Goal: Use online tool/utility: Utilize a website feature to perform a specific function

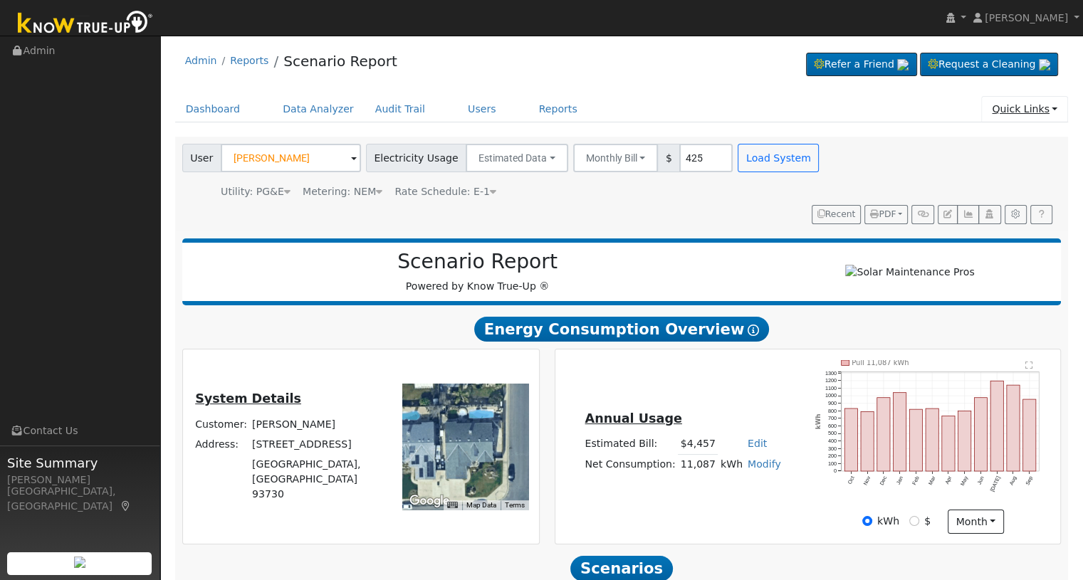
click at [1013, 112] on link "Quick Links" at bounding box center [1024, 109] width 87 height 26
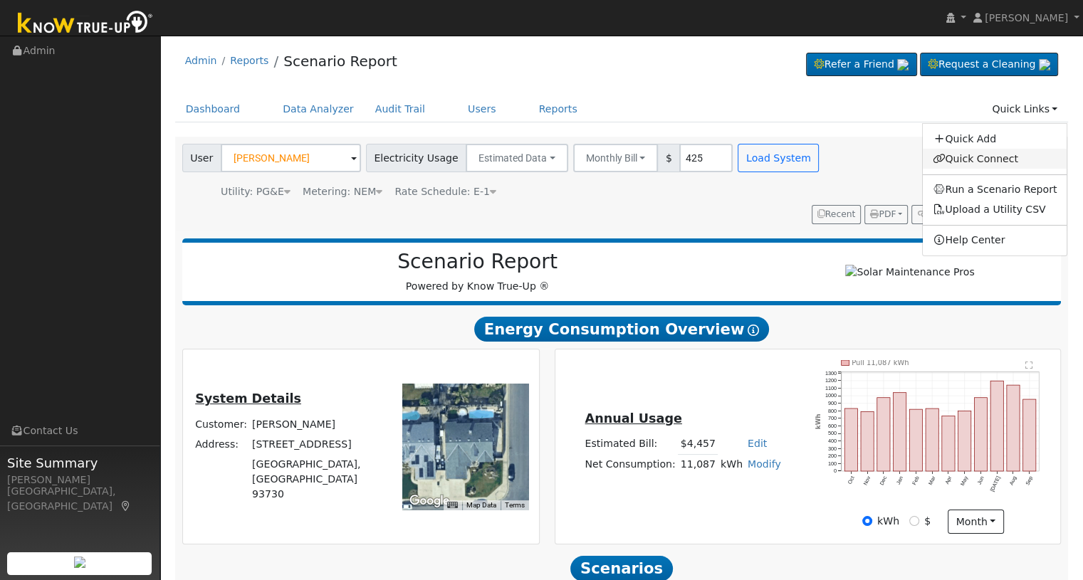
click at [964, 157] on link "Quick Connect" at bounding box center [994, 159] width 144 height 20
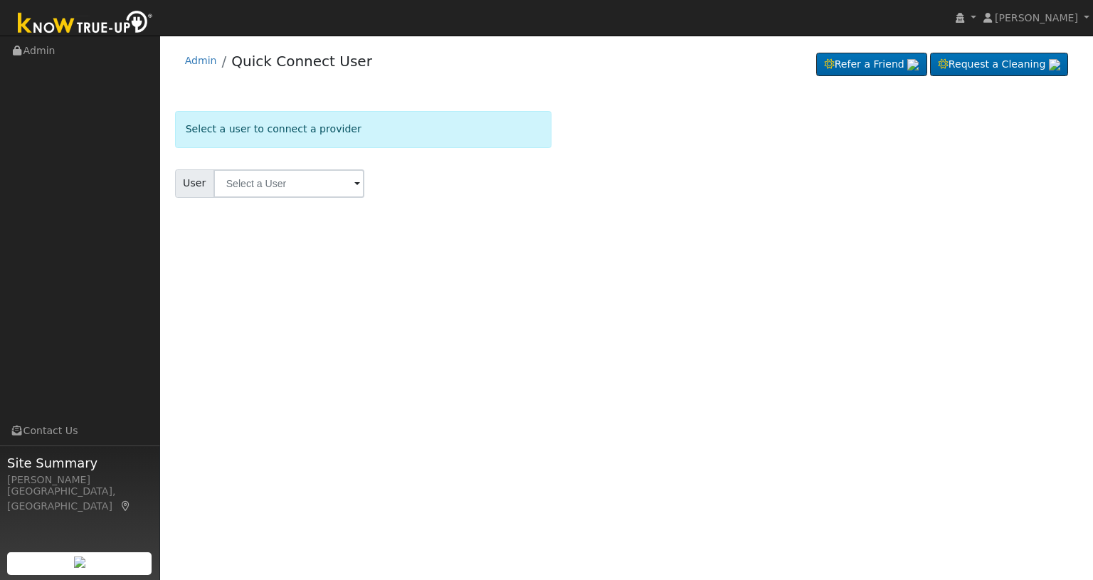
click at [354, 190] on span at bounding box center [357, 185] width 6 height 16
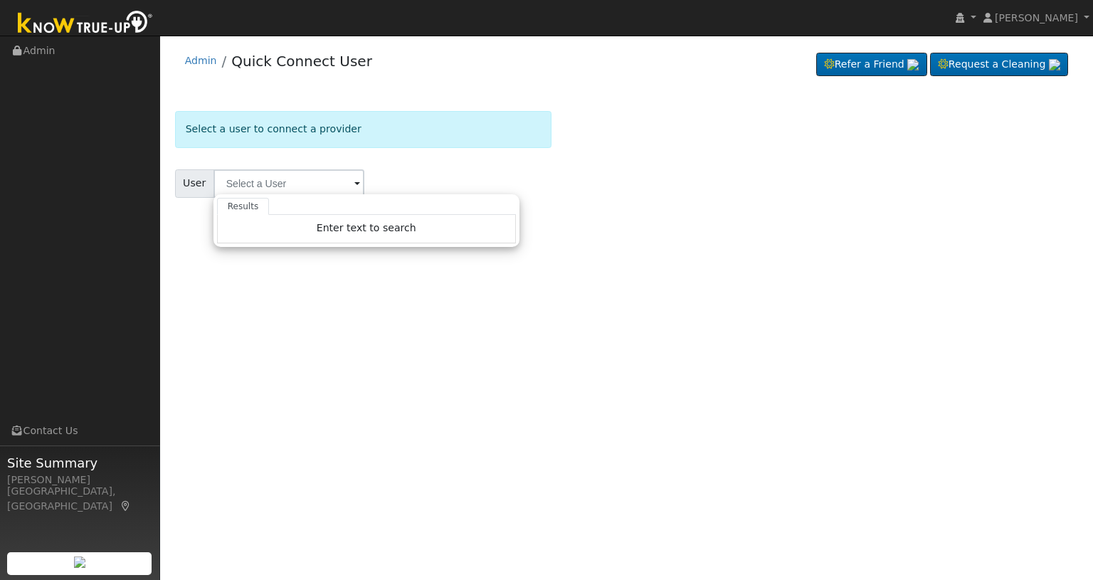
click at [354, 187] on span at bounding box center [357, 185] width 6 height 16
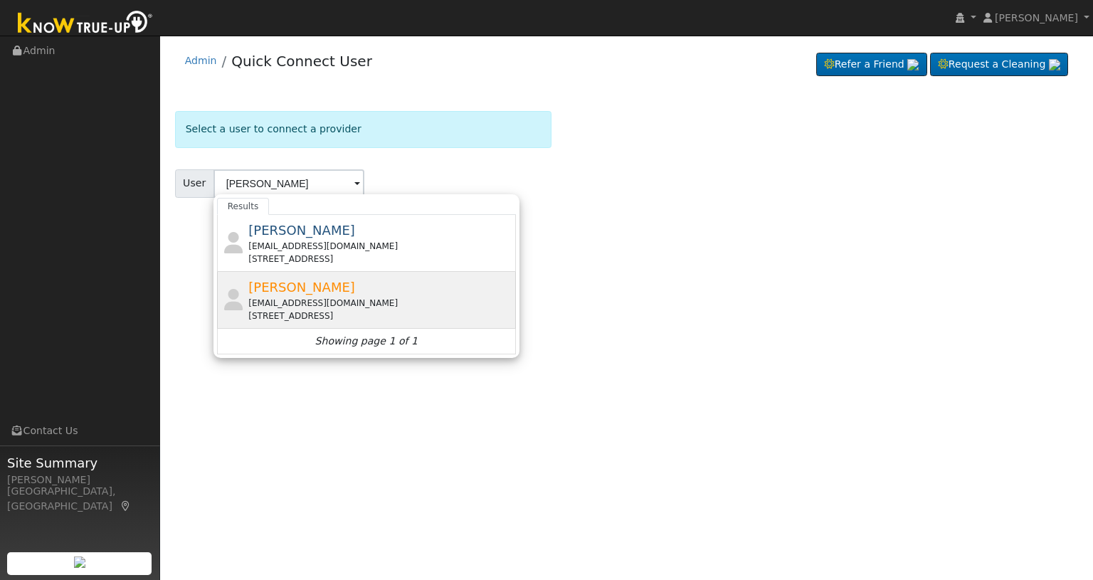
click at [333, 298] on div "vikkishu@hotmail.com" at bounding box center [380, 303] width 264 height 13
type input "[PERSON_NAME]"
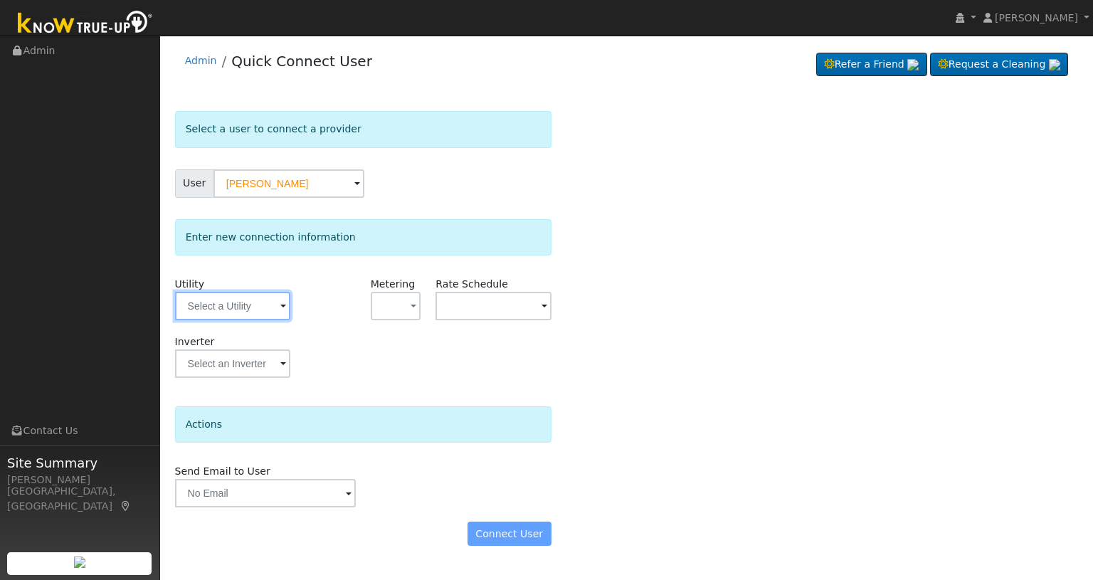
click at [274, 307] on input "text" at bounding box center [232, 306] width 115 height 28
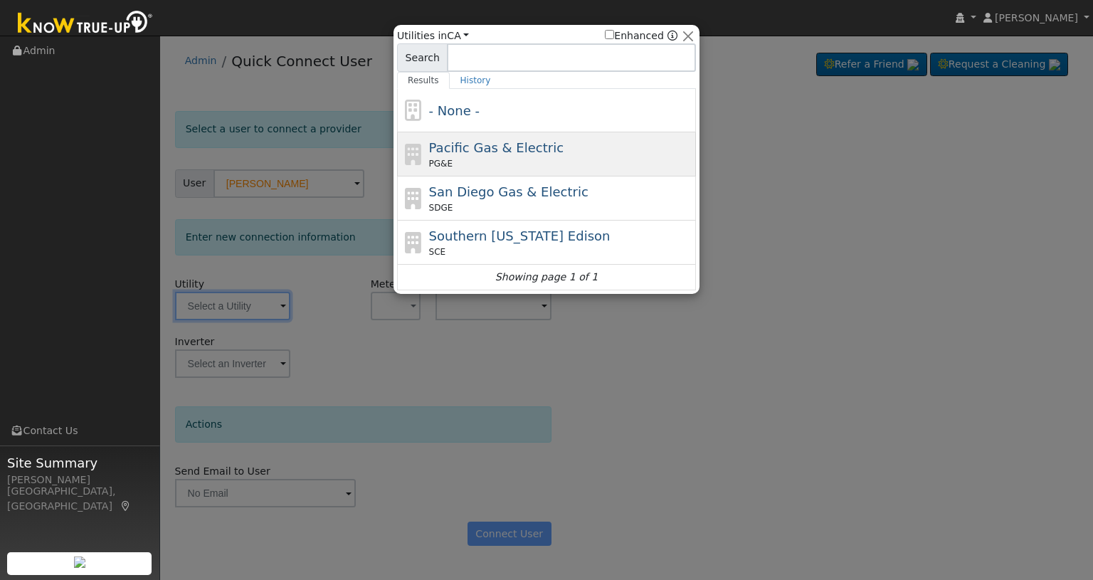
click at [455, 153] on span "Pacific Gas & Electric" at bounding box center [496, 147] width 135 height 15
type input "PG&E"
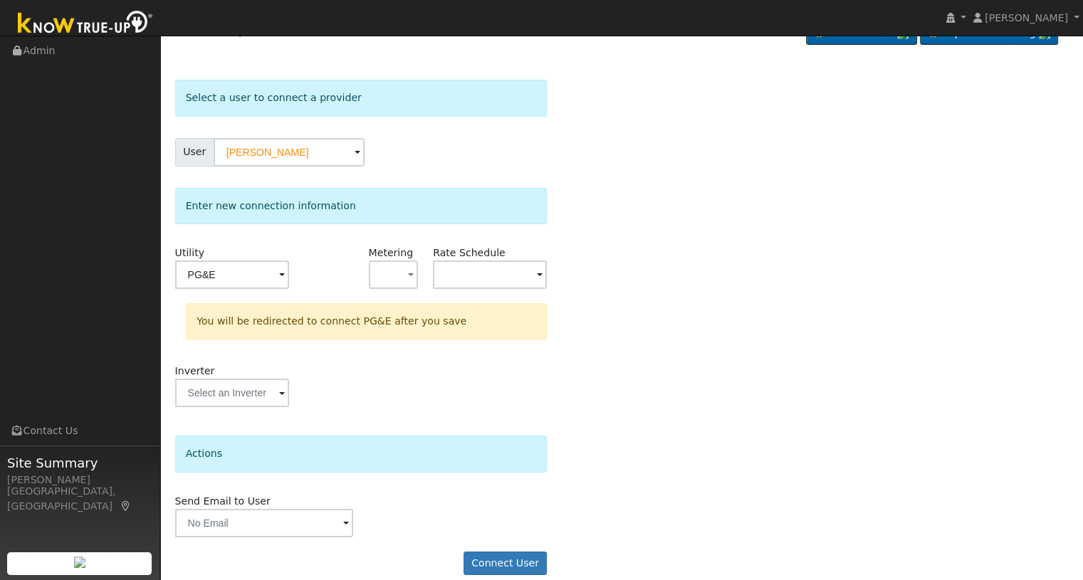
scroll to position [46, 0]
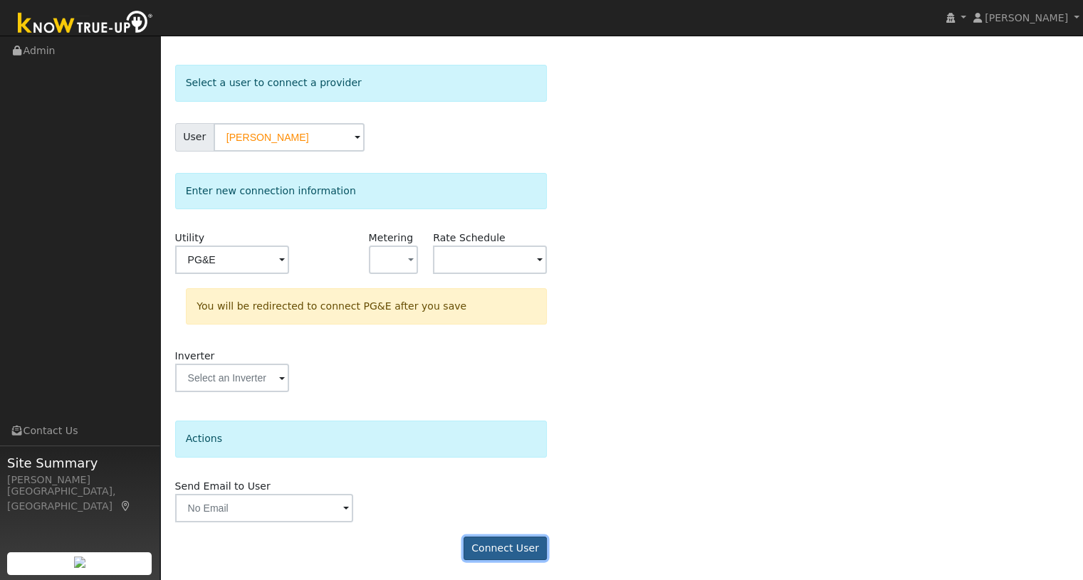
click at [502, 546] on button "Connect User" at bounding box center [505, 549] width 84 height 24
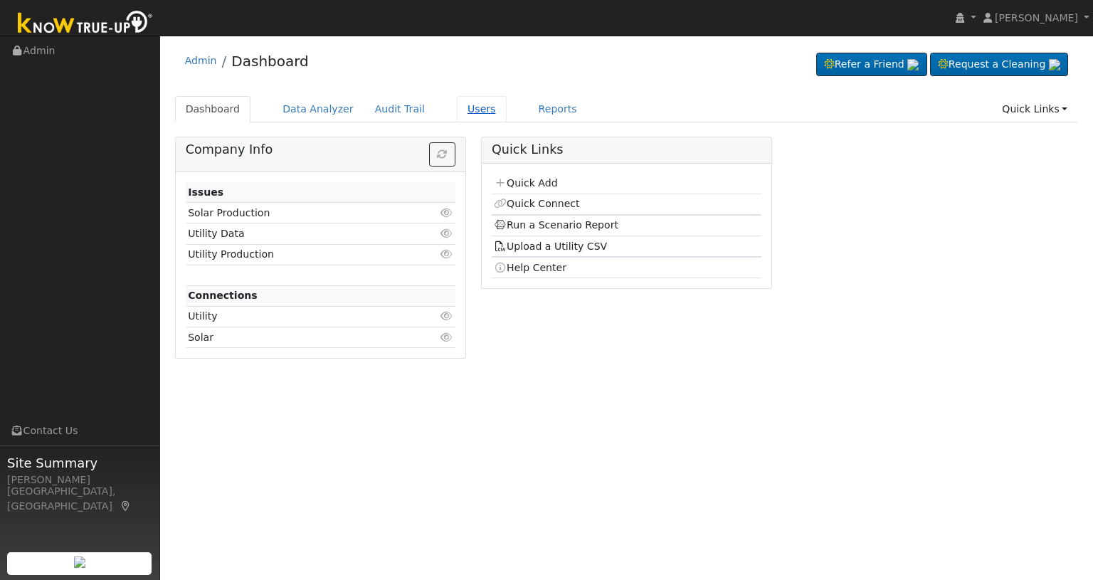
click at [457, 112] on link "Users" at bounding box center [482, 109] width 50 height 26
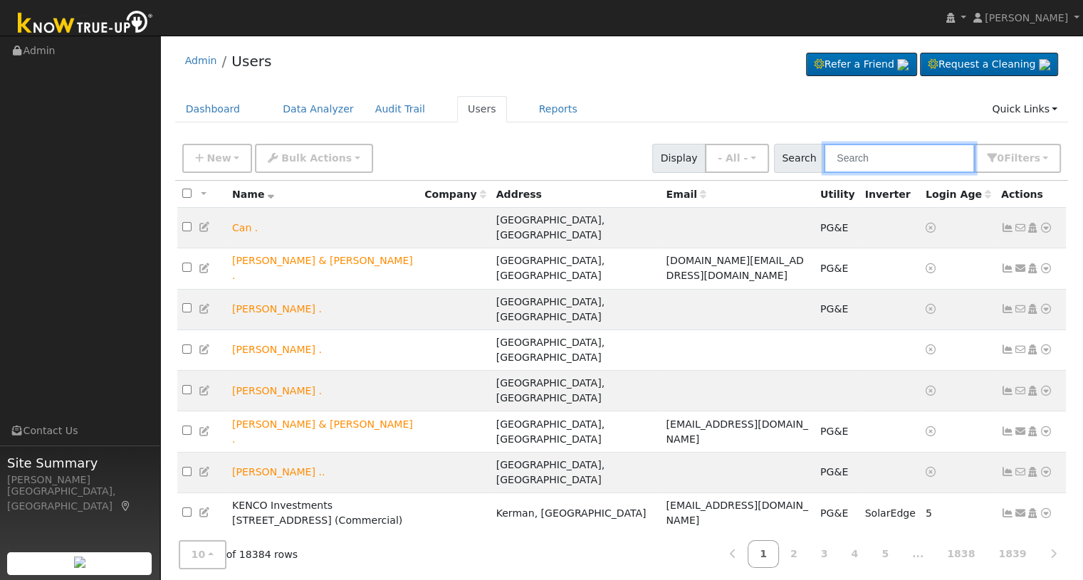
click at [878, 153] on input "text" at bounding box center [898, 158] width 151 height 29
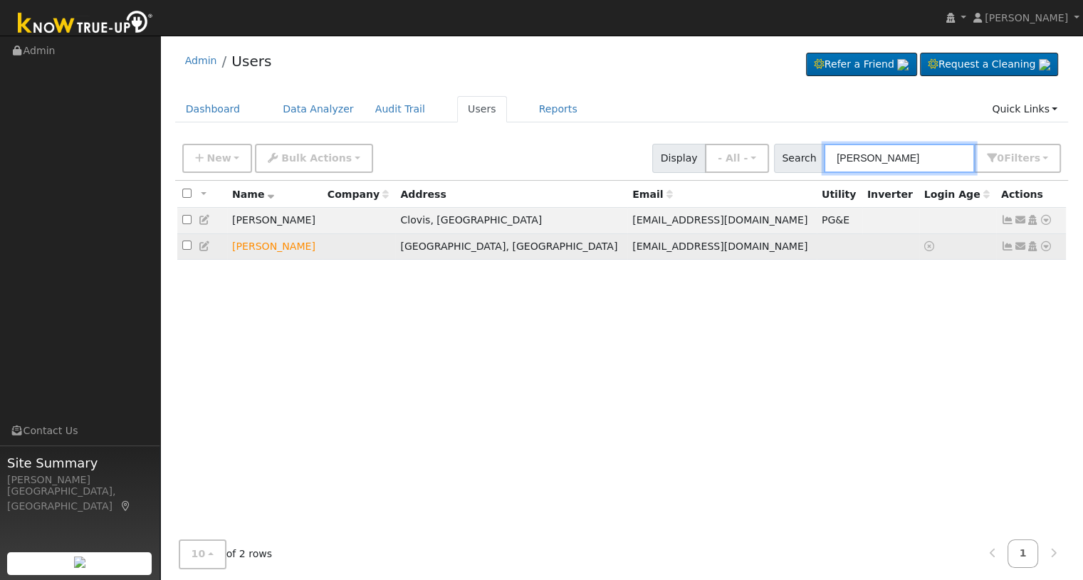
type input "vikki"
click at [1043, 246] on icon at bounding box center [1045, 246] width 13 height 10
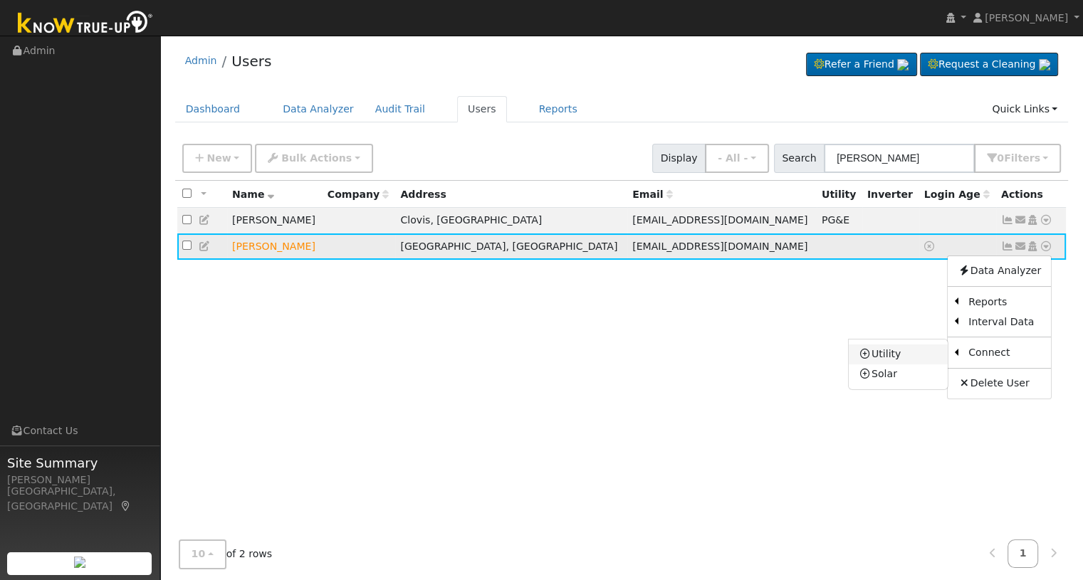
click at [897, 353] on link "Utility" at bounding box center [897, 354] width 99 height 20
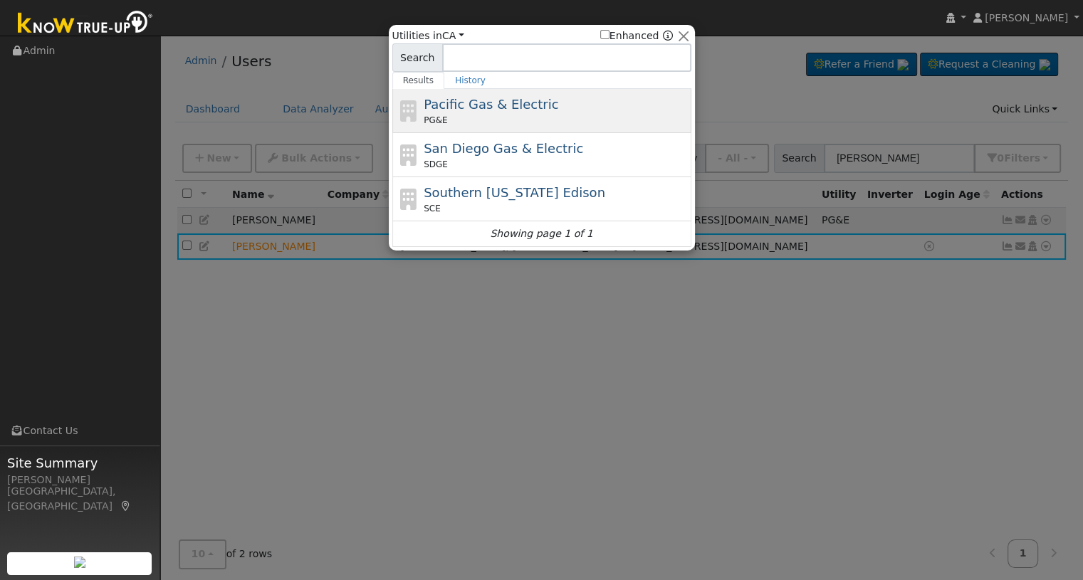
click at [478, 108] on span "Pacific Gas & Electric" at bounding box center [490, 104] width 135 height 15
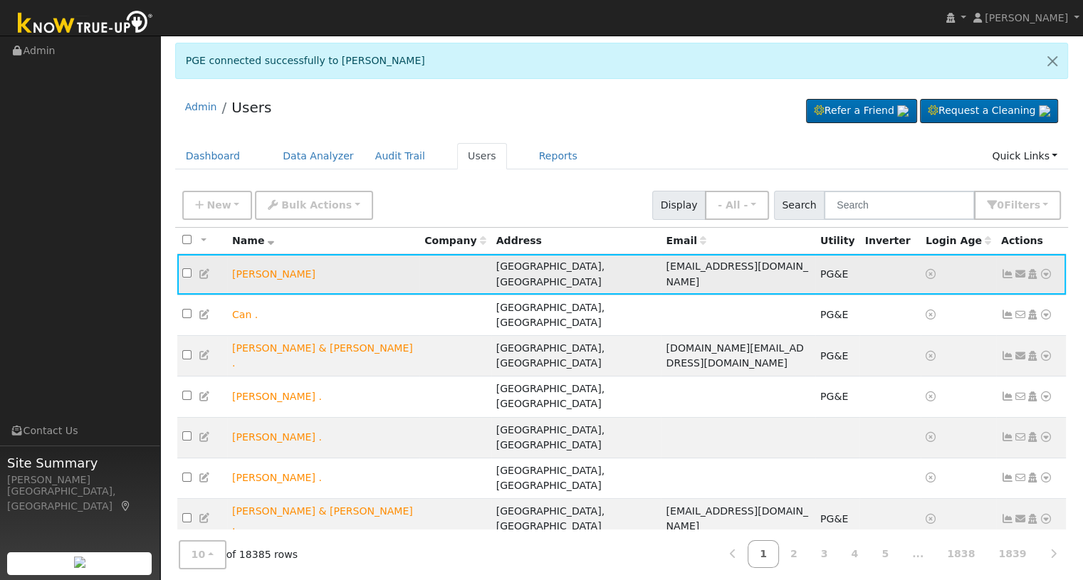
click at [1045, 269] on icon at bounding box center [1045, 274] width 13 height 10
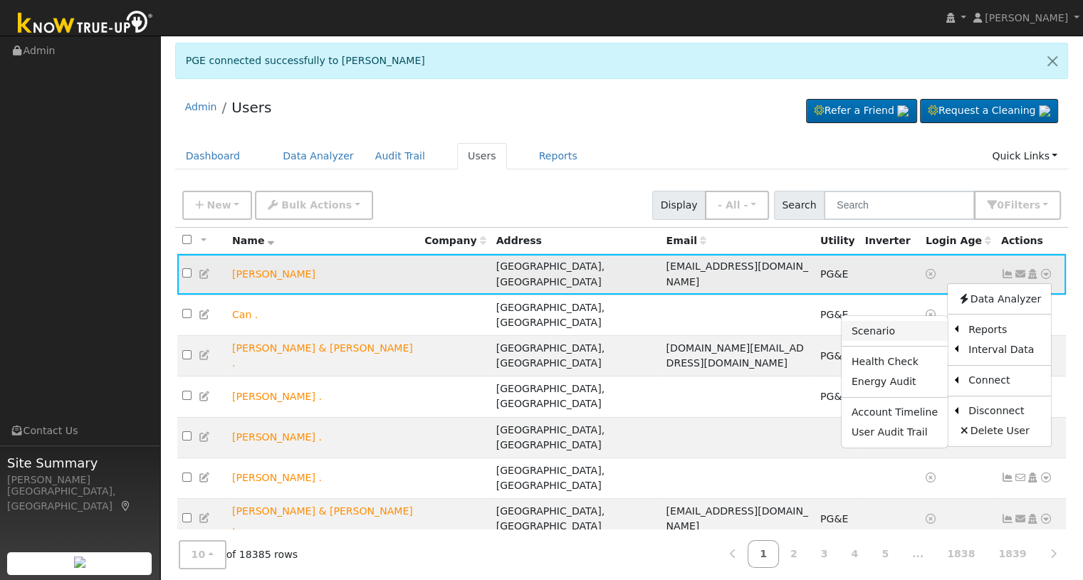
click at [928, 326] on link "Scenario" at bounding box center [894, 331] width 106 height 20
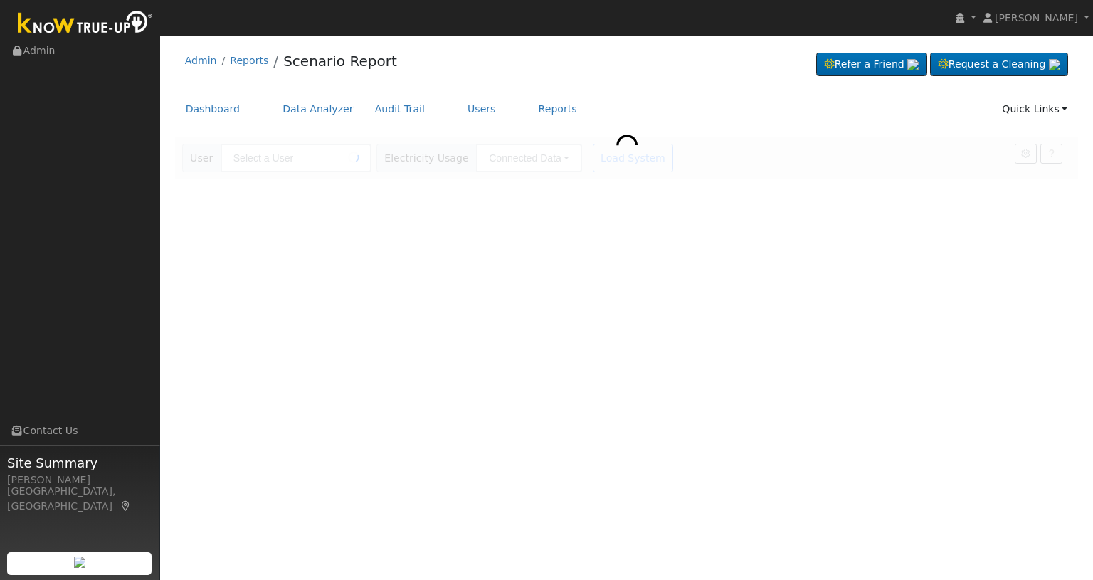
type input "[PERSON_NAME]"
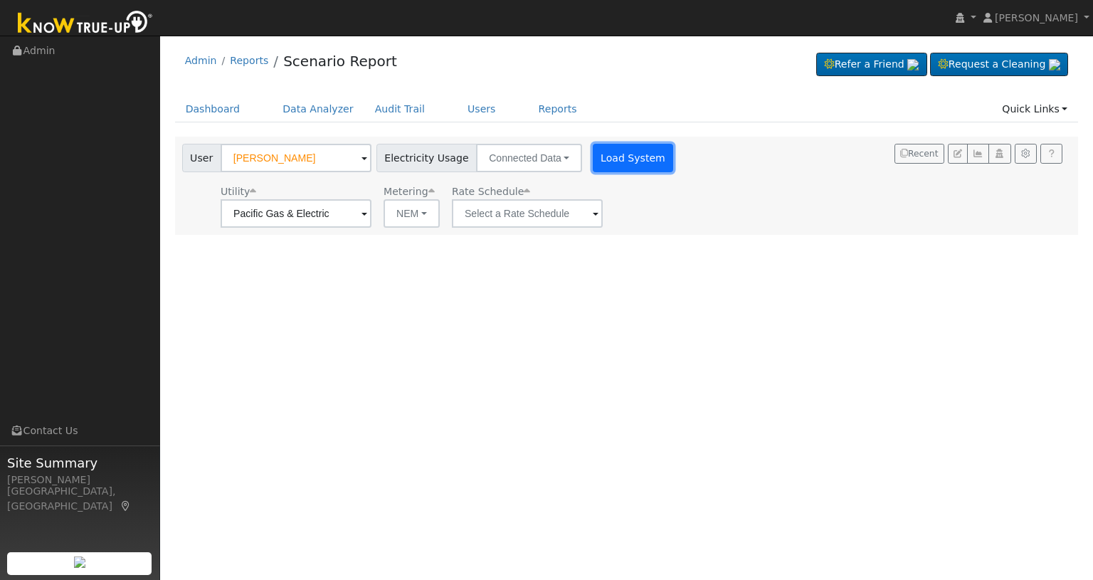
click at [608, 162] on button "Load System" at bounding box center [633, 158] width 81 height 28
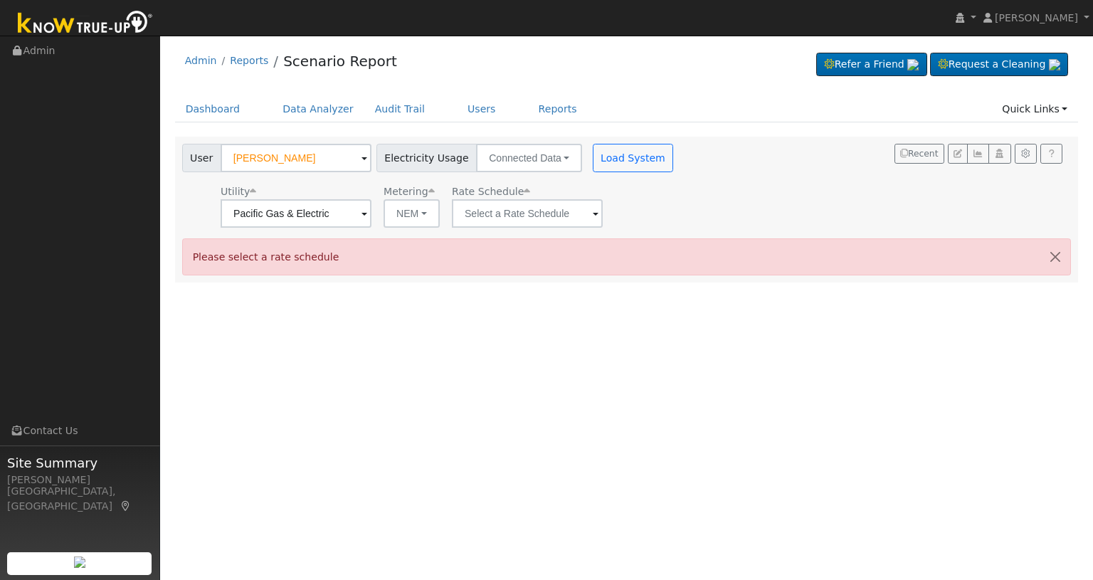
click at [705, 159] on div "User [PERSON_NAME] Account Default Account Default Account [STREET_ADDRESS] Pri…" at bounding box center [624, 183] width 890 height 89
click at [646, 125] on div "Dashboard Data Analyzer Audit Trail Users Reports Quick Links Quick Add Quick C…" at bounding box center [627, 116] width 904 height 41
click at [611, 159] on button "Load System" at bounding box center [633, 158] width 81 height 28
click at [584, 216] on input "text" at bounding box center [527, 213] width 151 height 28
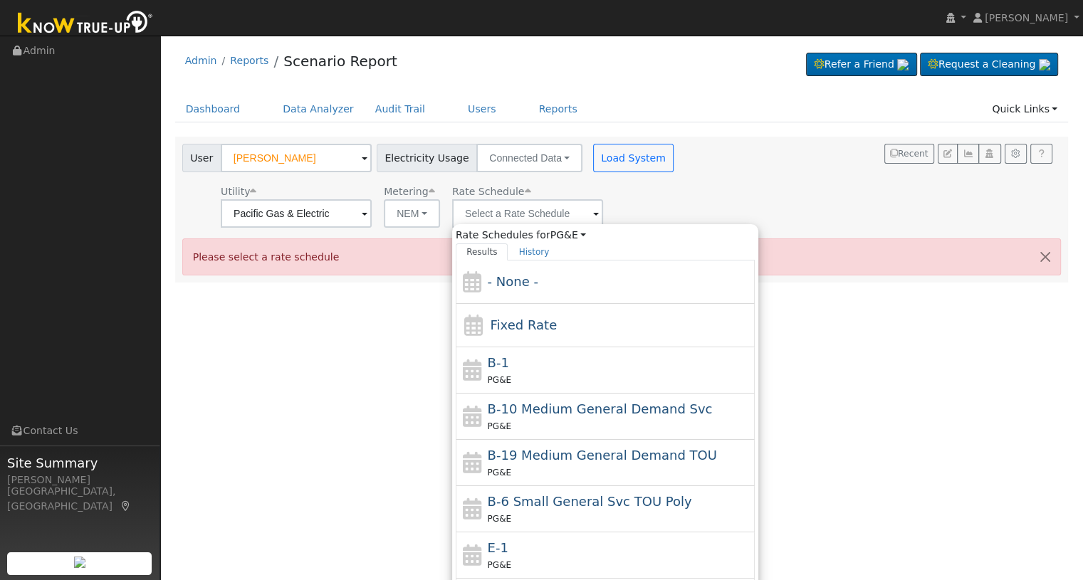
click at [709, 205] on div "User [PERSON_NAME] Account Default Account Default Account [STREET_ADDRESS] Pri…" at bounding box center [618, 183] width 879 height 89
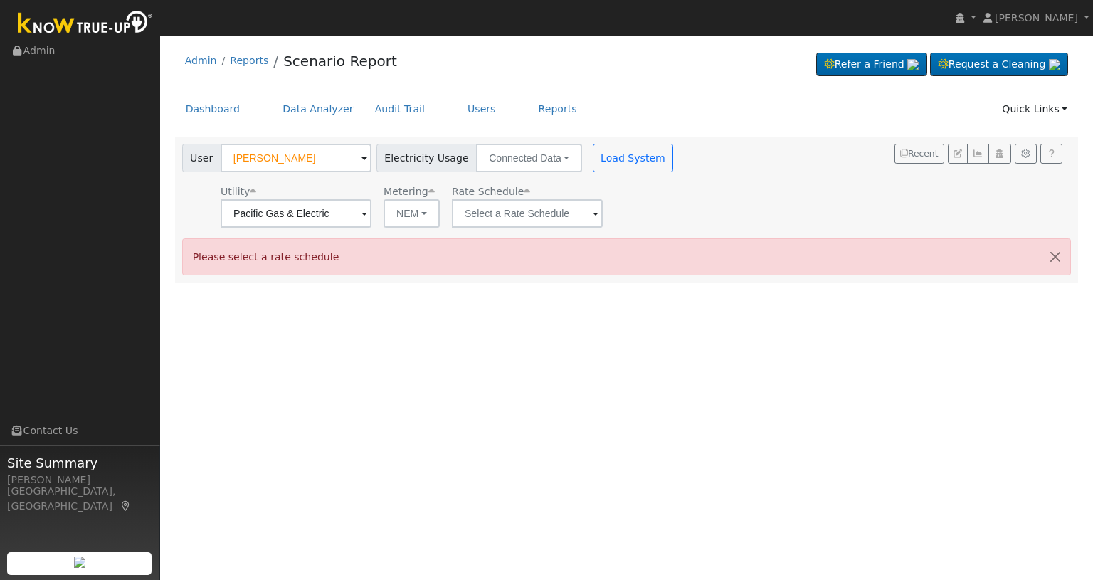
click at [593, 211] on span at bounding box center [596, 214] width 6 height 16
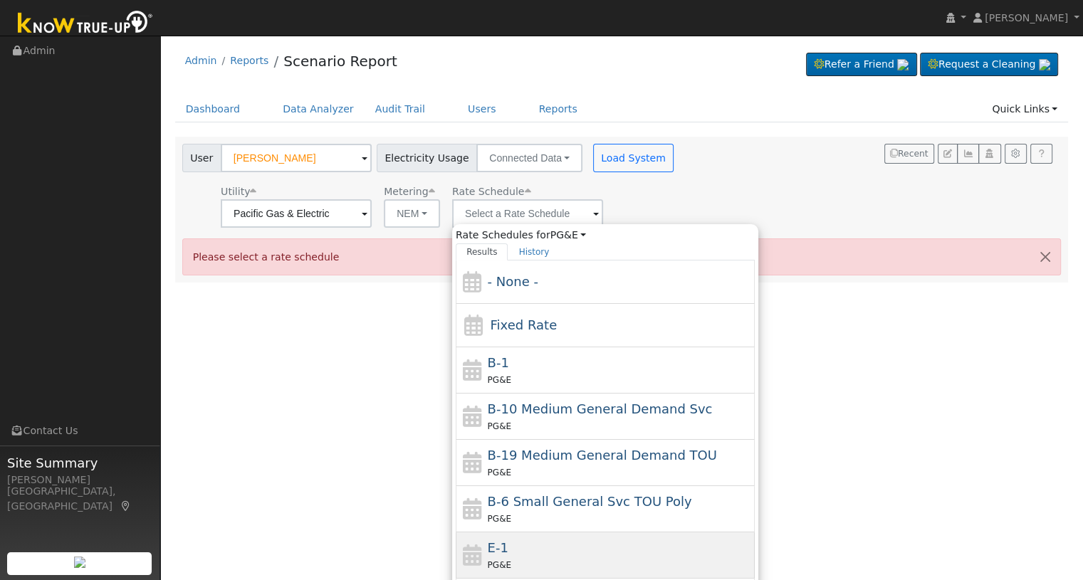
click at [525, 540] on div "E-1 PG&E" at bounding box center [620, 555] width 264 height 34
type input "E-1"
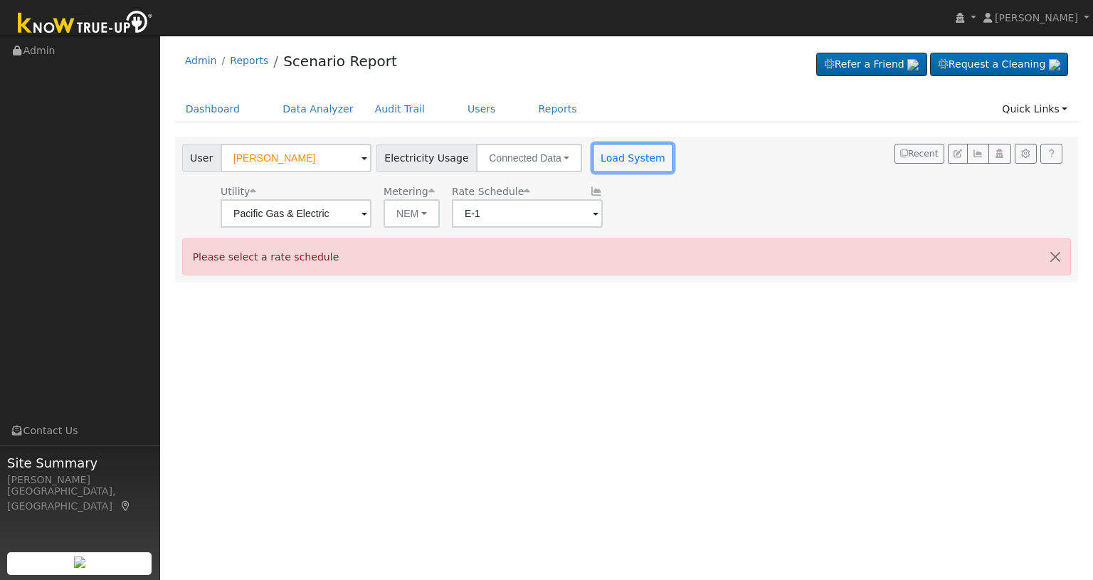
click at [601, 170] on button "Load System" at bounding box center [633, 158] width 81 height 28
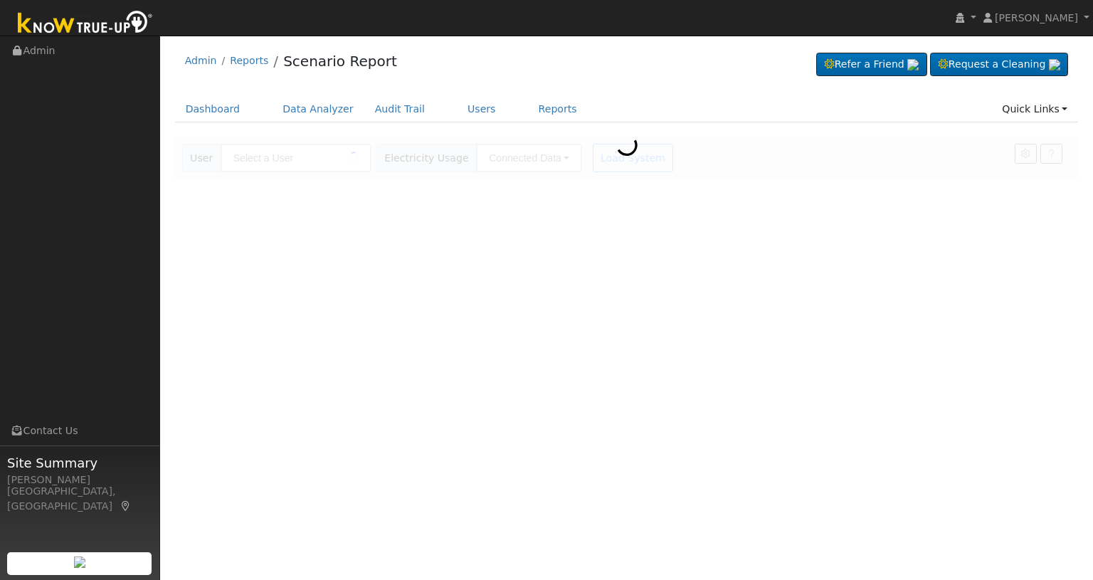
type input "[PERSON_NAME]"
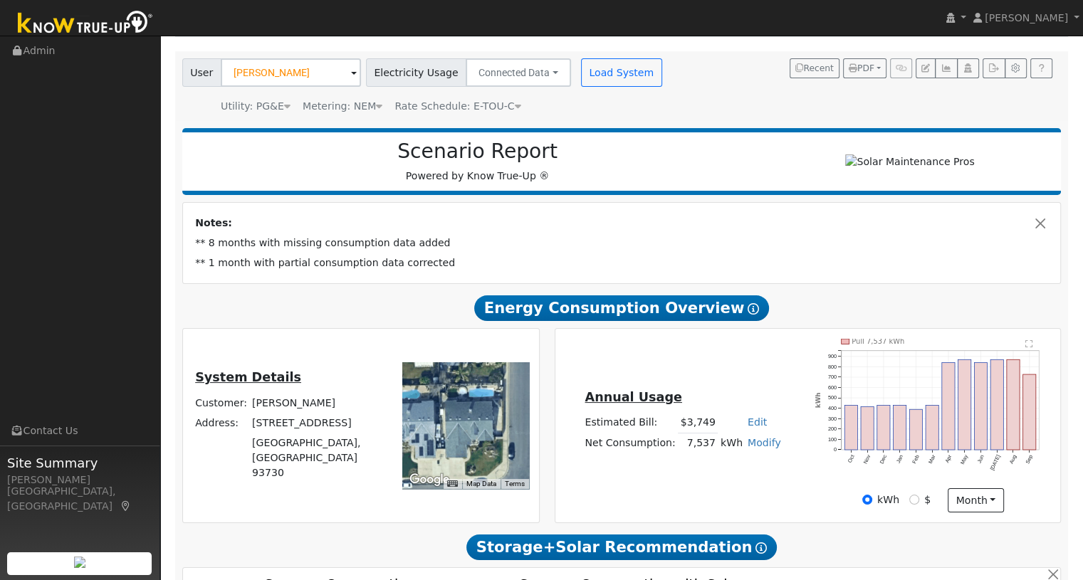
scroll to position [189, 0]
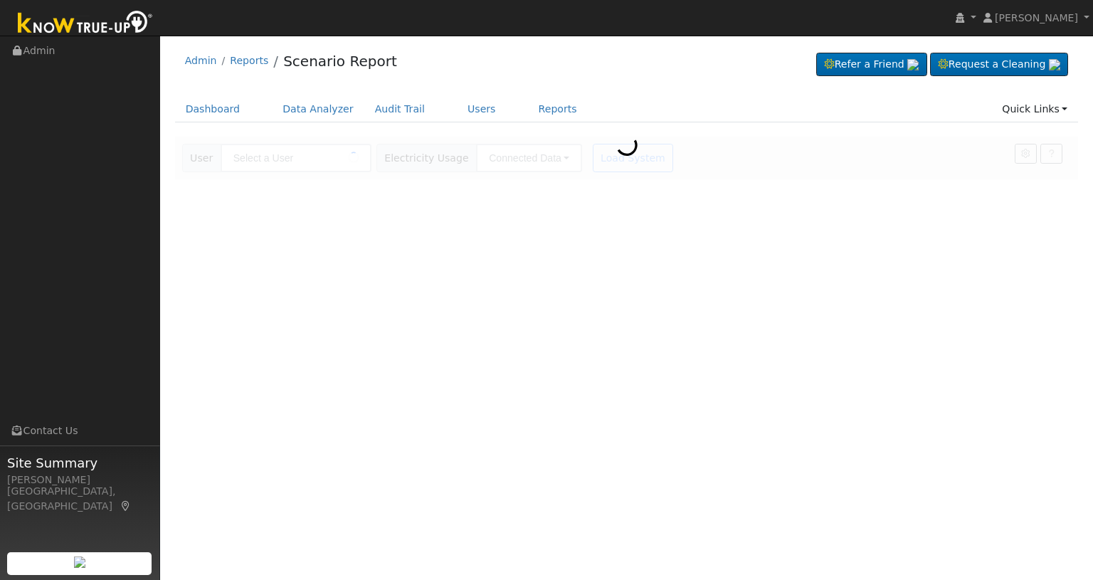
type input "[PERSON_NAME]"
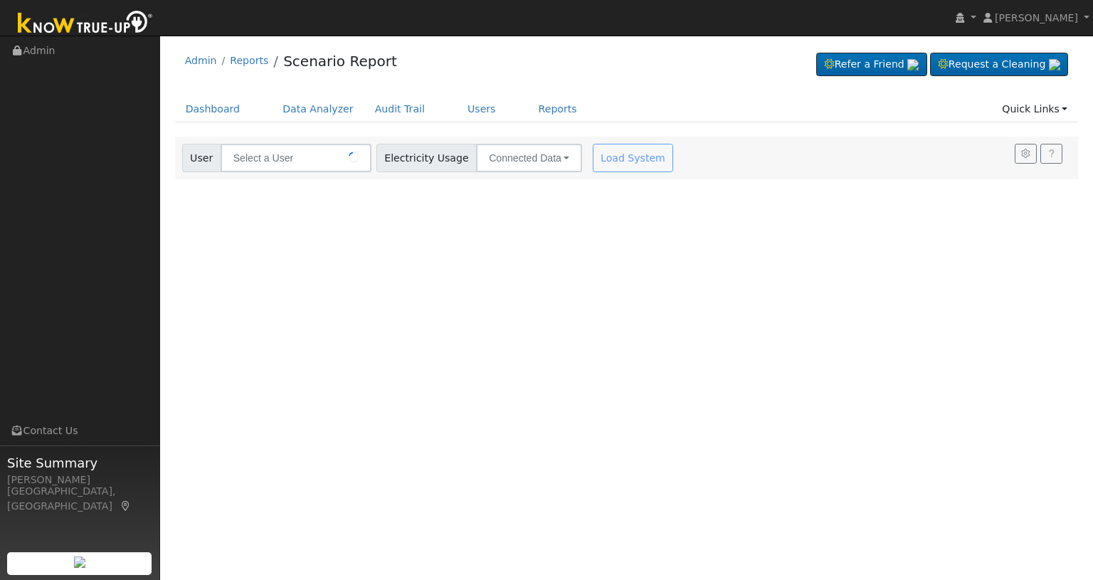
type input "[PERSON_NAME]"
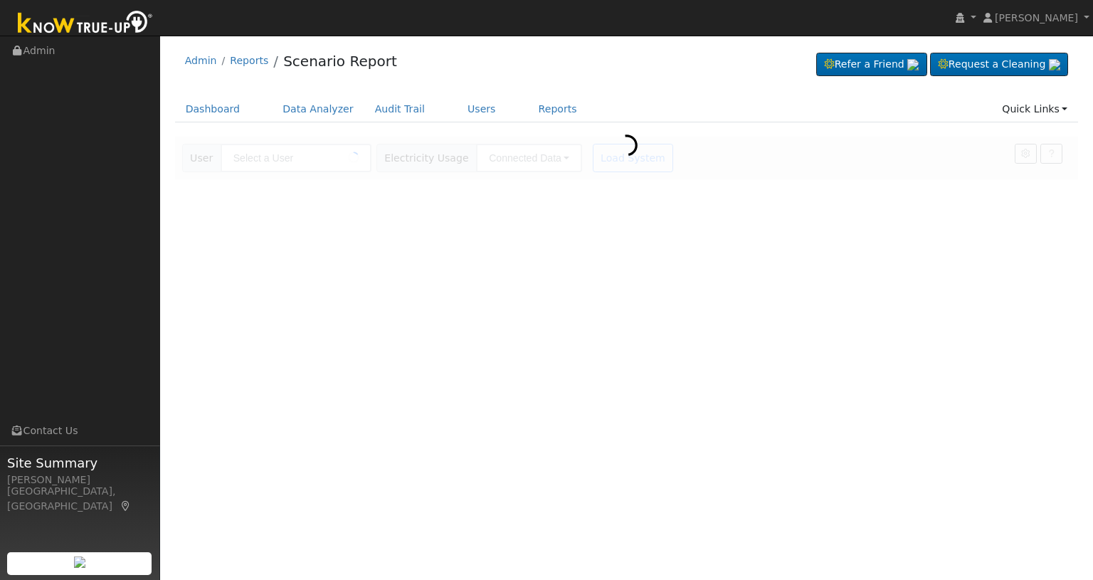
type input "[PERSON_NAME]"
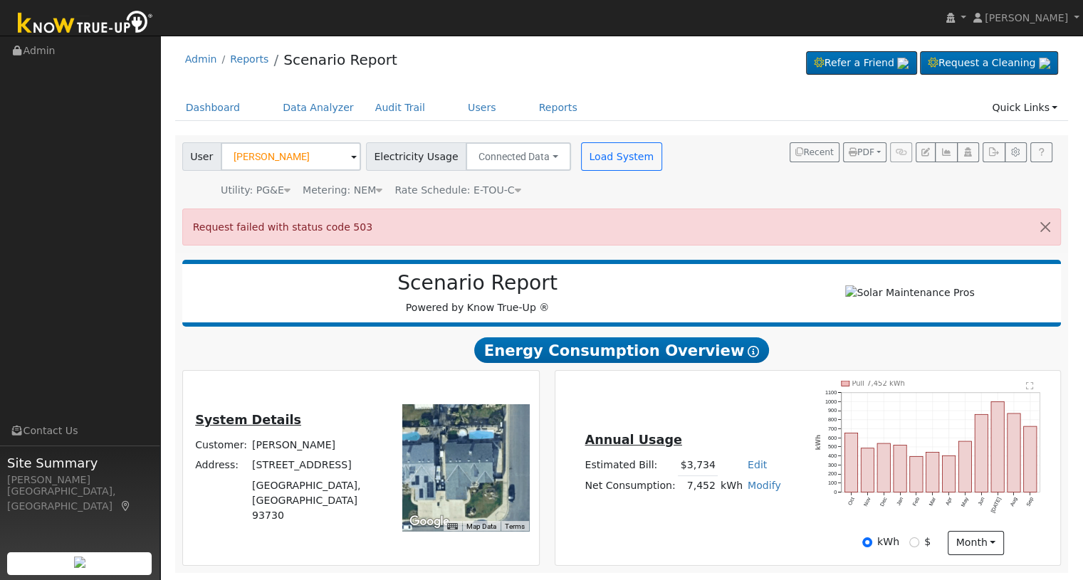
scroll to position [6, 0]
click at [606, 154] on button "Load System" at bounding box center [621, 156] width 81 height 28
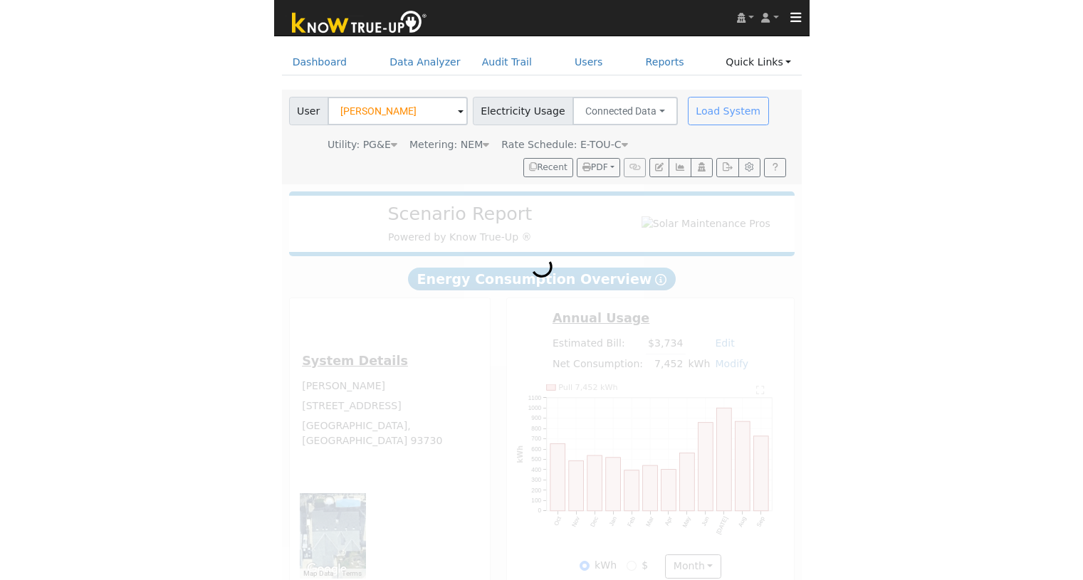
scroll to position [62, 0]
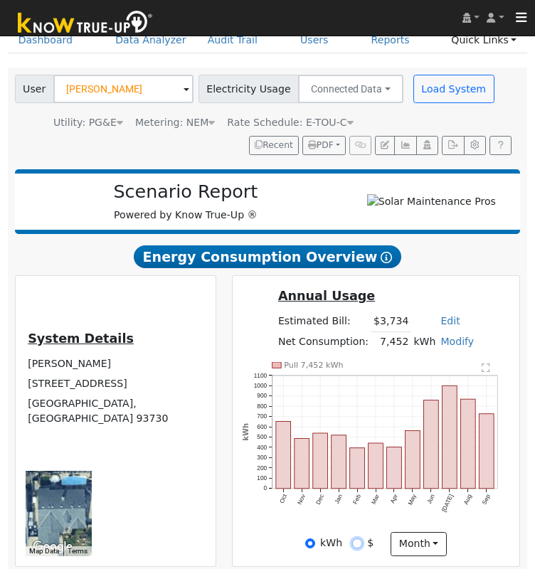
click at [359, 549] on input "$" at bounding box center [357, 544] width 10 height 10
radio input "true"
click at [314, 549] on input "kWh" at bounding box center [310, 544] width 10 height 10
radio input "true"
radio input "false"
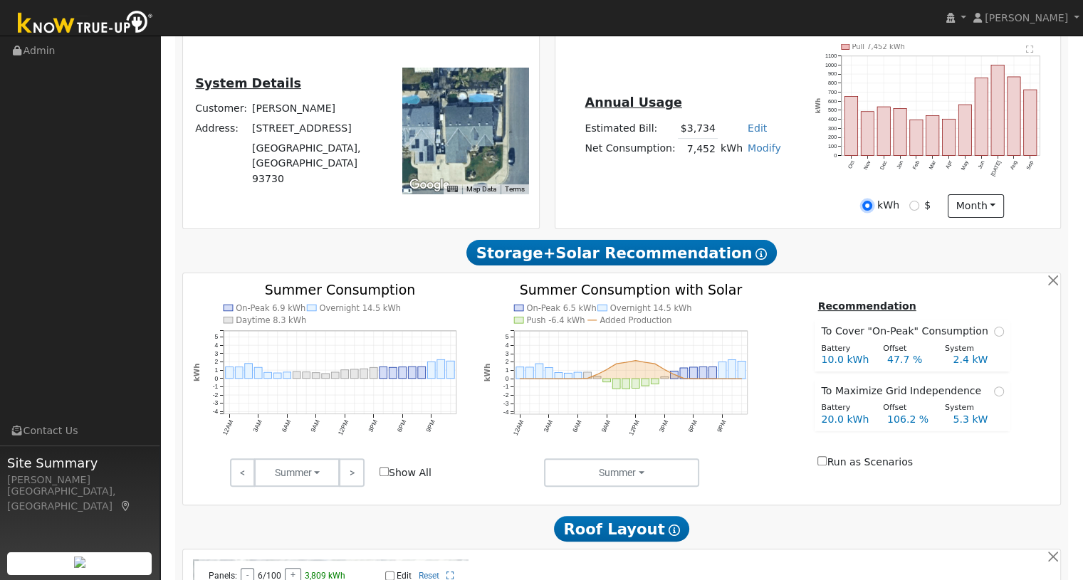
scroll to position [347, 0]
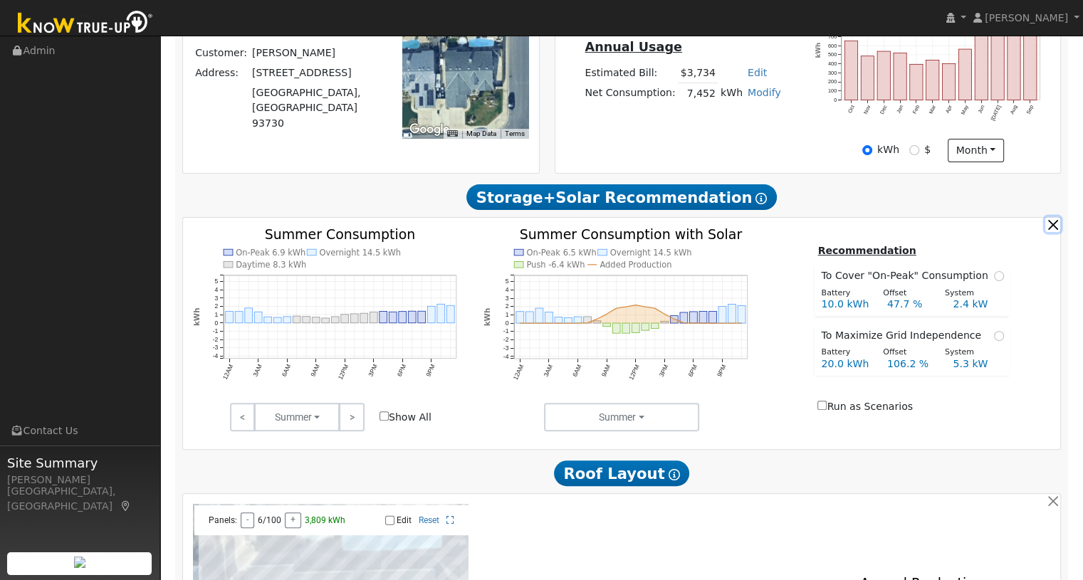
click at [1056, 228] on button "button" at bounding box center [1052, 224] width 15 height 15
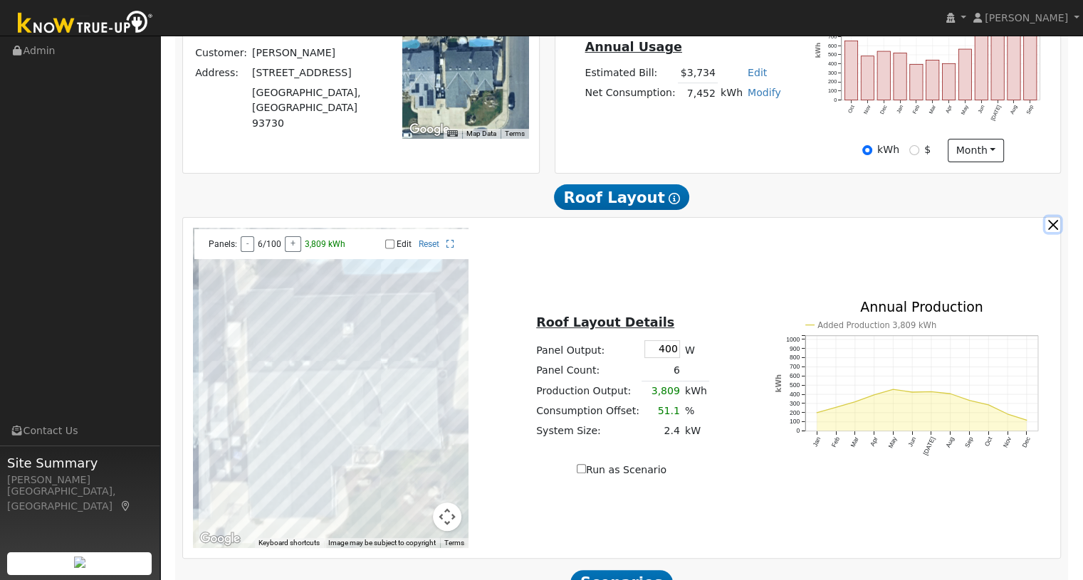
click at [1054, 228] on button "button" at bounding box center [1052, 224] width 15 height 15
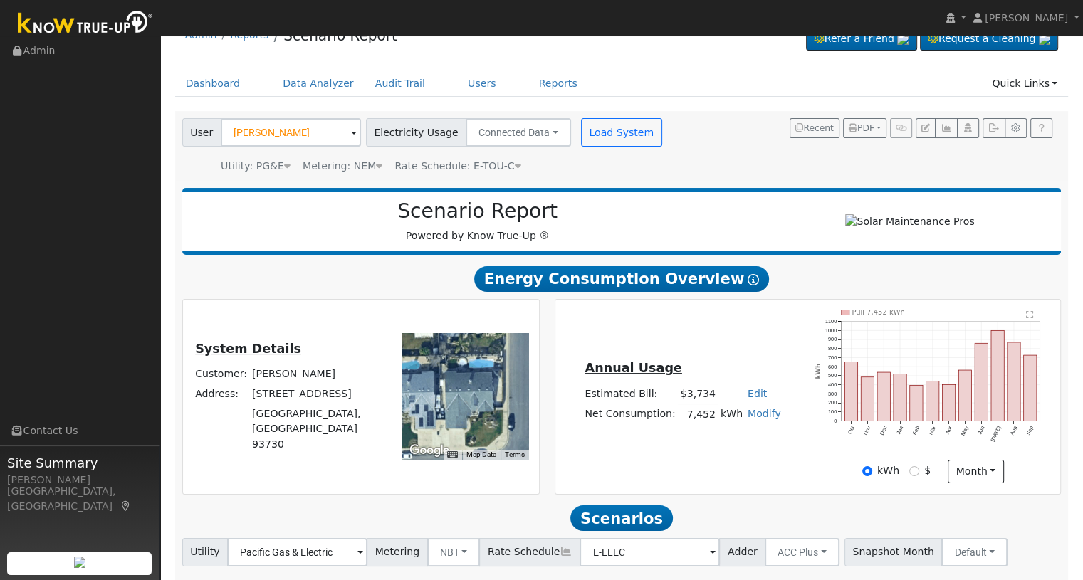
scroll to position [95, 0]
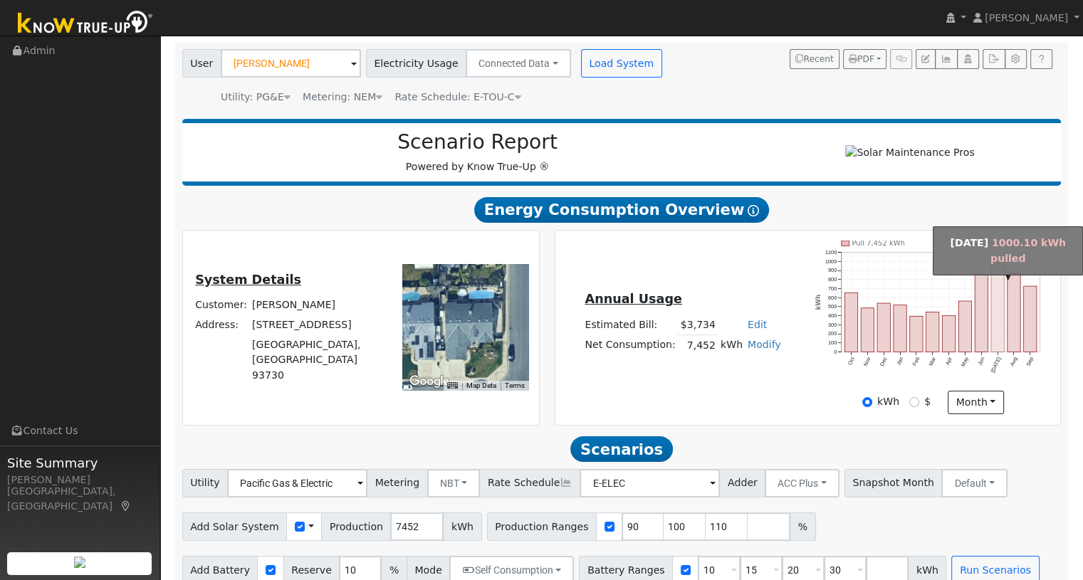
click at [994, 346] on rect "onclick=""" at bounding box center [997, 306] width 13 height 90
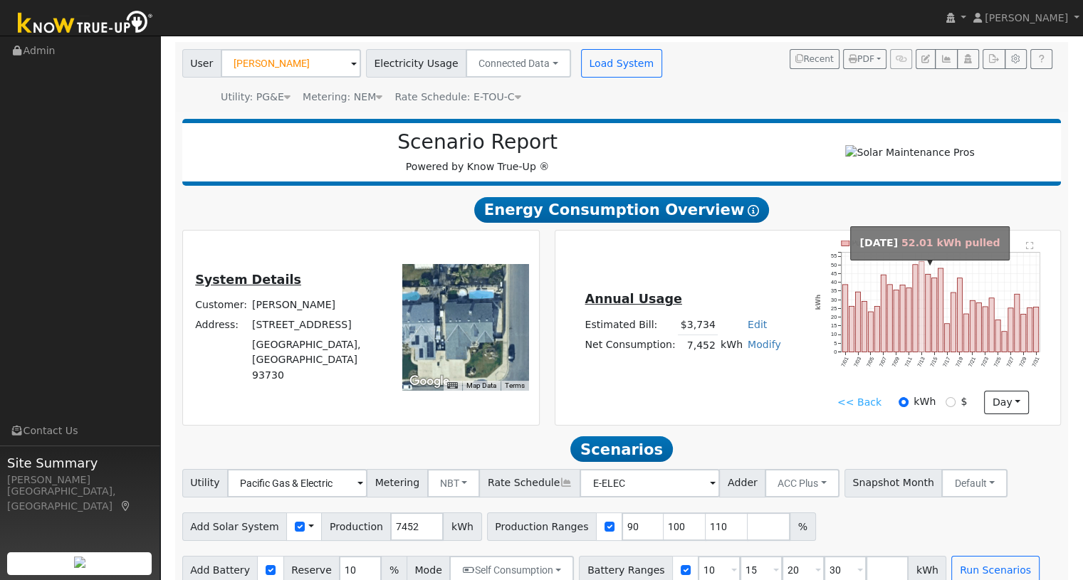
click at [920, 341] on rect "onclick=""" at bounding box center [921, 306] width 5 height 90
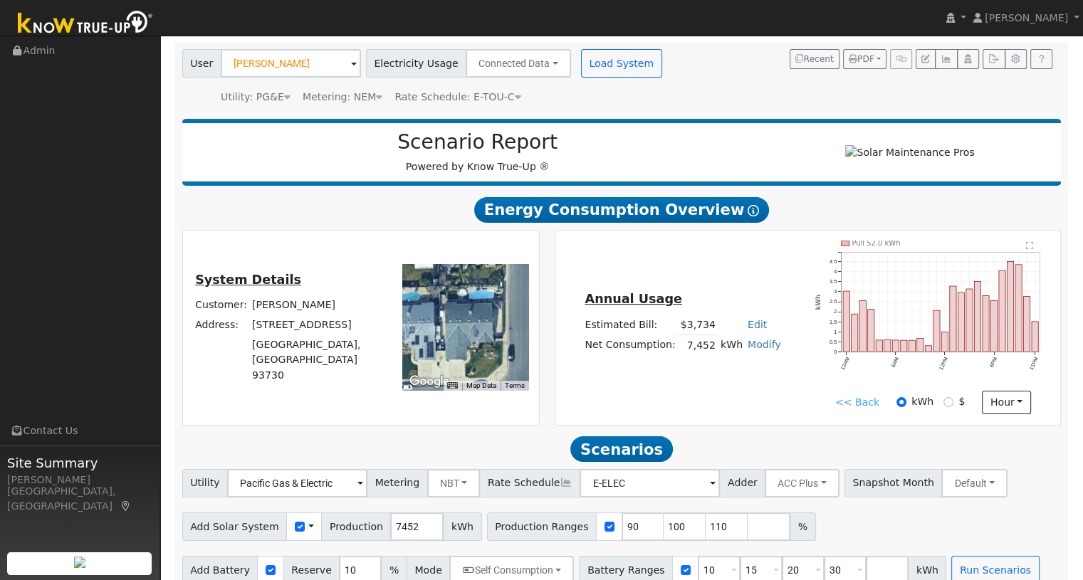
click at [863, 406] on link "<< Back" at bounding box center [857, 402] width 44 height 15
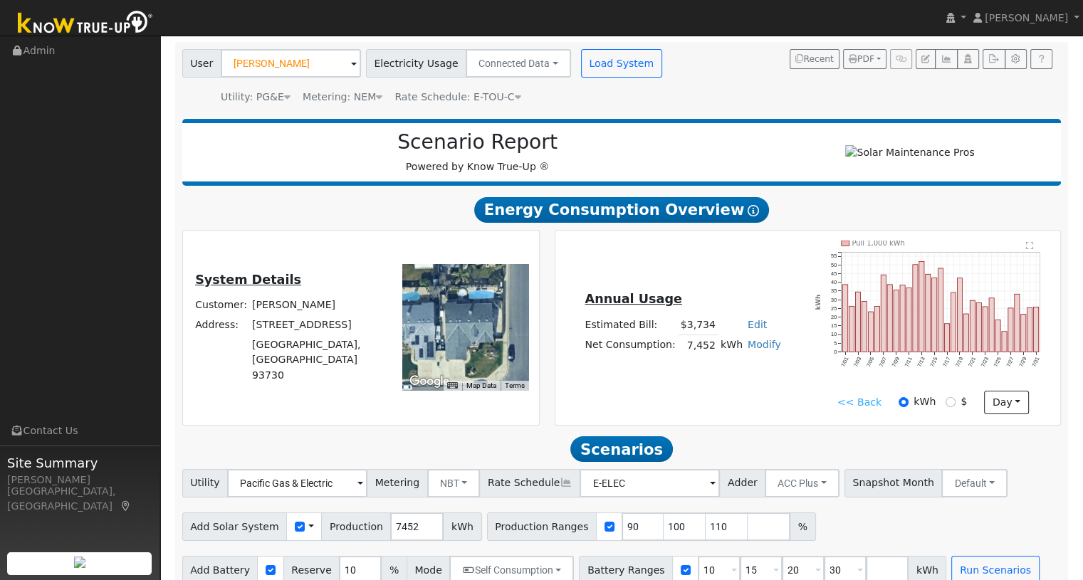
click at [873, 406] on link "<< Back" at bounding box center [859, 402] width 44 height 15
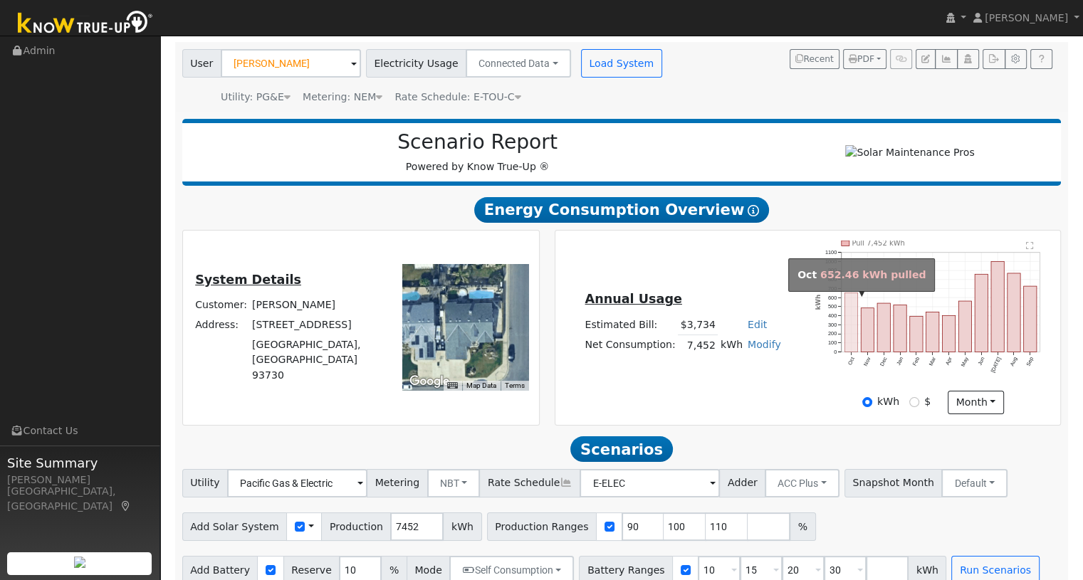
click at [853, 338] on rect "onclick=""" at bounding box center [850, 322] width 13 height 59
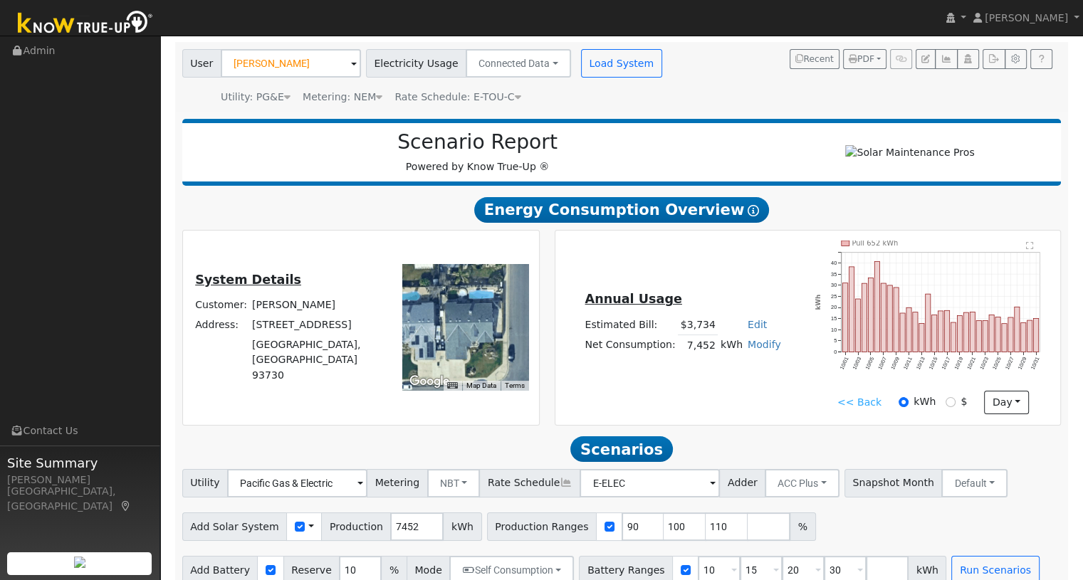
click at [863, 401] on link "<< Back" at bounding box center [859, 402] width 44 height 15
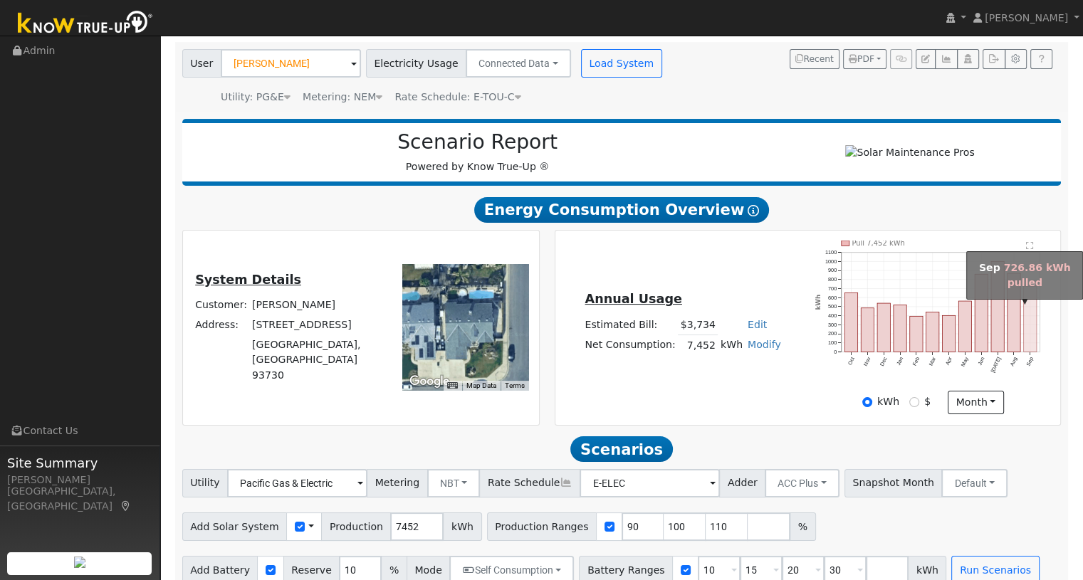
click at [1027, 333] on rect "onclick=""" at bounding box center [1029, 318] width 13 height 65
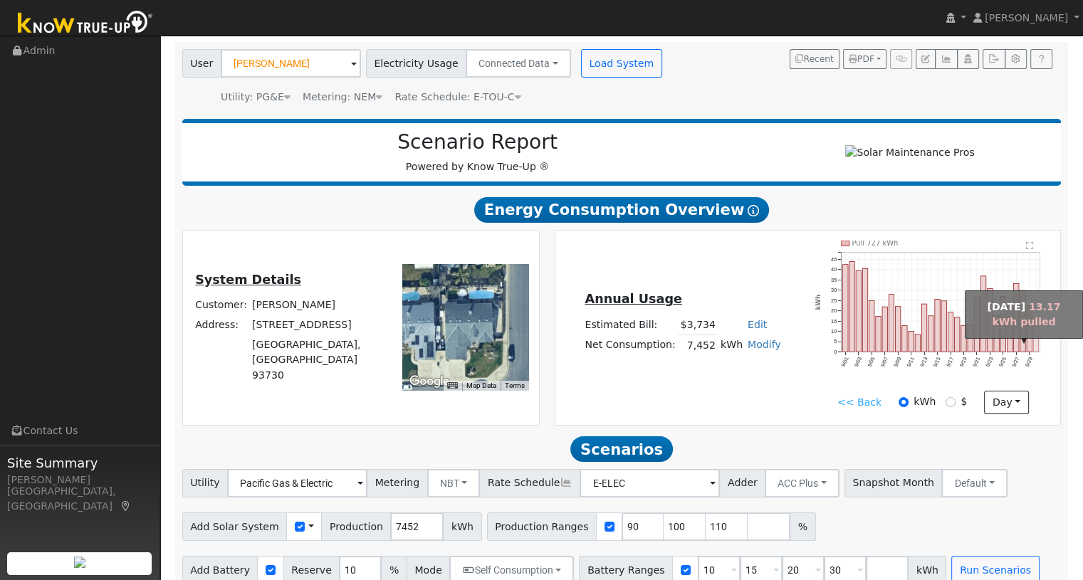
click at [1036, 352] on rect "onclick=""" at bounding box center [1035, 338] width 5 height 27
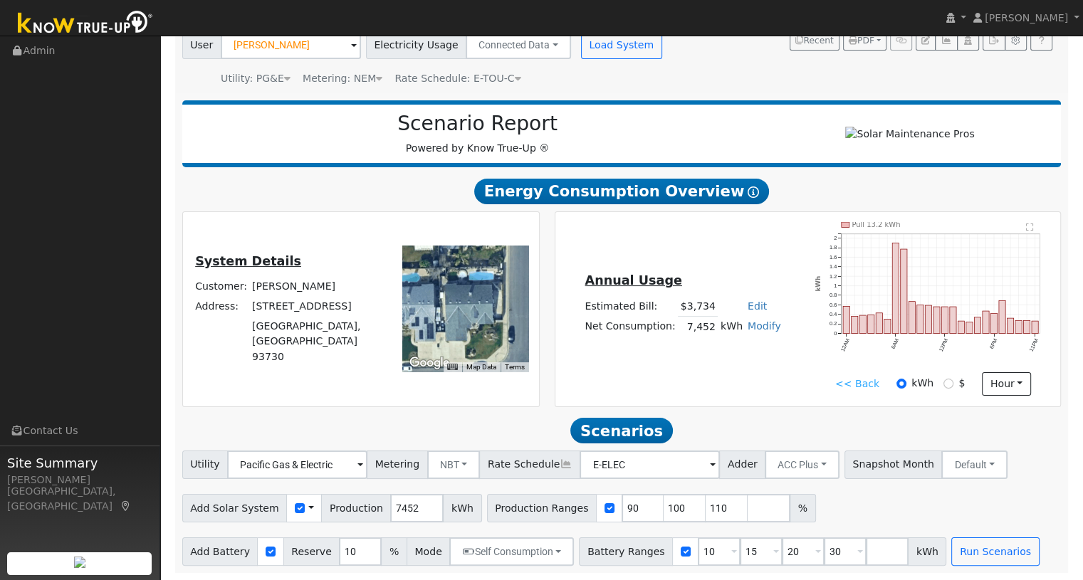
scroll to position [119, 0]
drag, startPoint x: 609, startPoint y: 515, endPoint x: 598, endPoint y: 515, distance: 11.4
click at [621, 515] on input "90" at bounding box center [642, 508] width 43 height 28
type input "100"
type input "110"
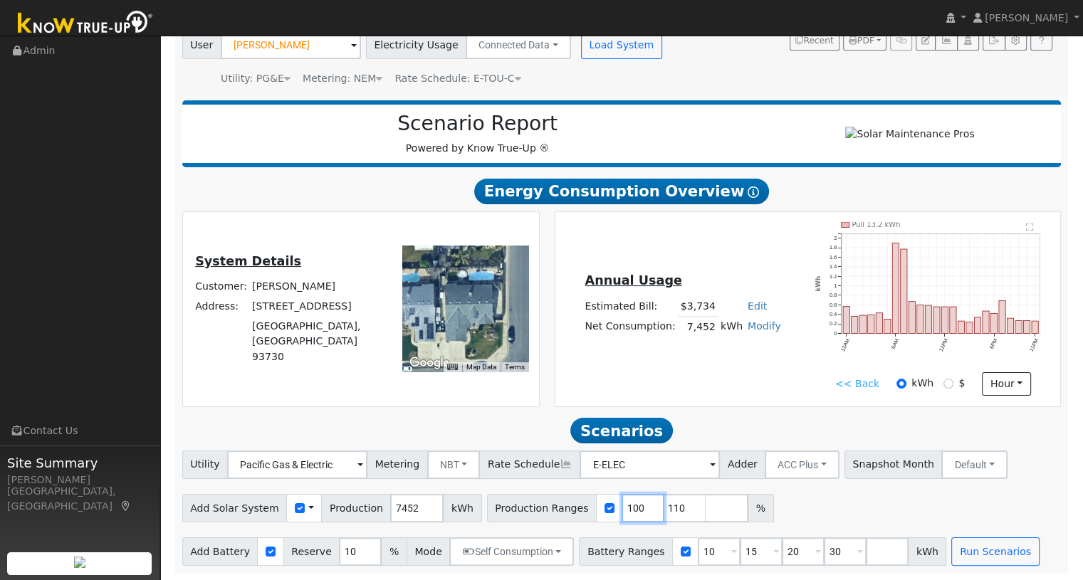
type input "100"
click at [705, 506] on input "number" at bounding box center [726, 508] width 43 height 28
type input "120"
click at [688, 406] on div "Scenario Report Powered by Know True-Up ® Energy Consumption Overview Show Help…" at bounding box center [621, 333] width 893 height 480
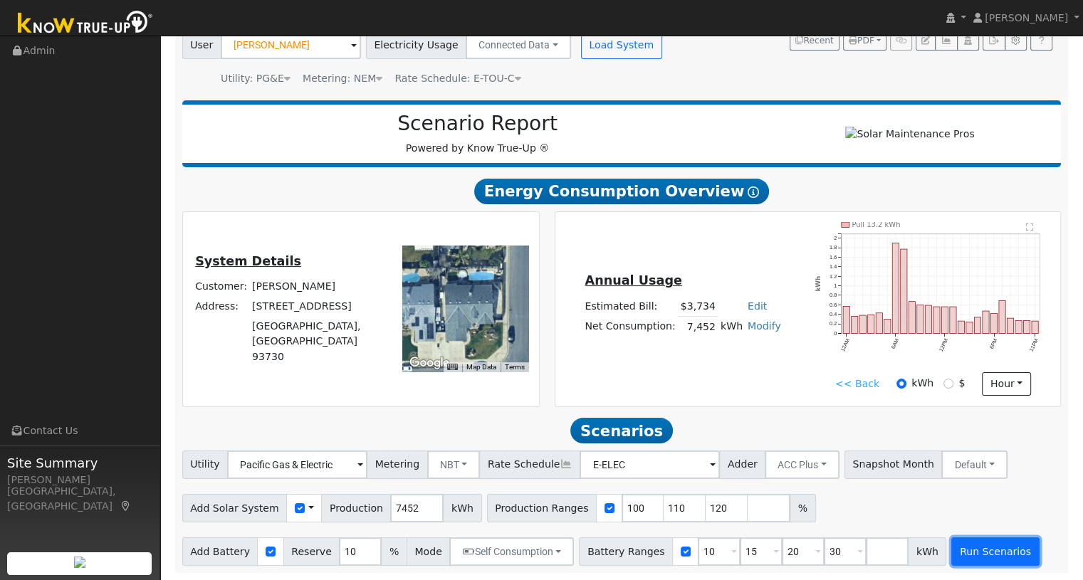
click at [951, 552] on button "Run Scenarios" at bounding box center [995, 551] width 88 height 28
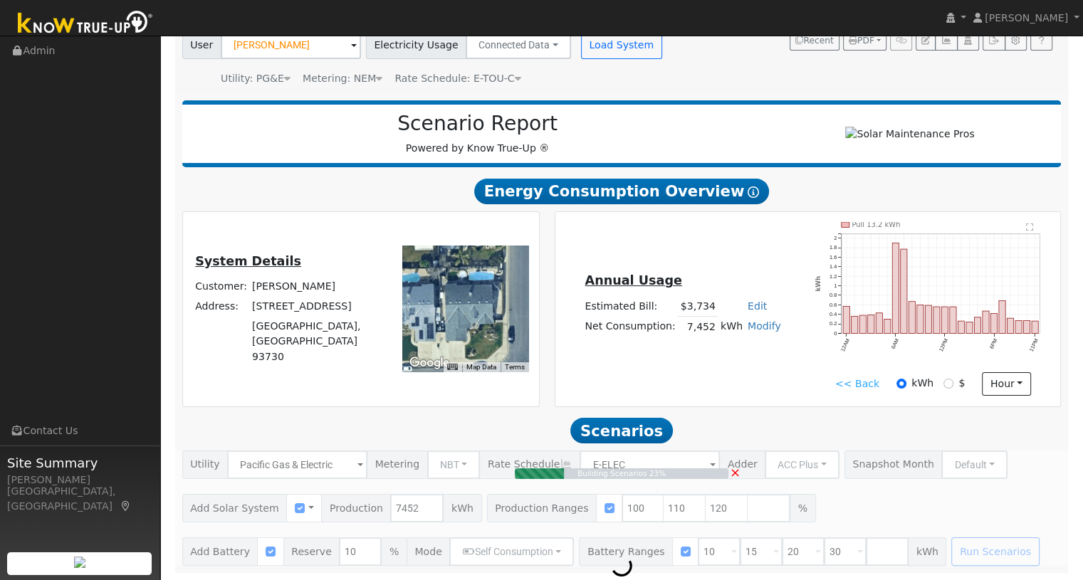
click at [869, 384] on link "<< Back" at bounding box center [857, 383] width 44 height 15
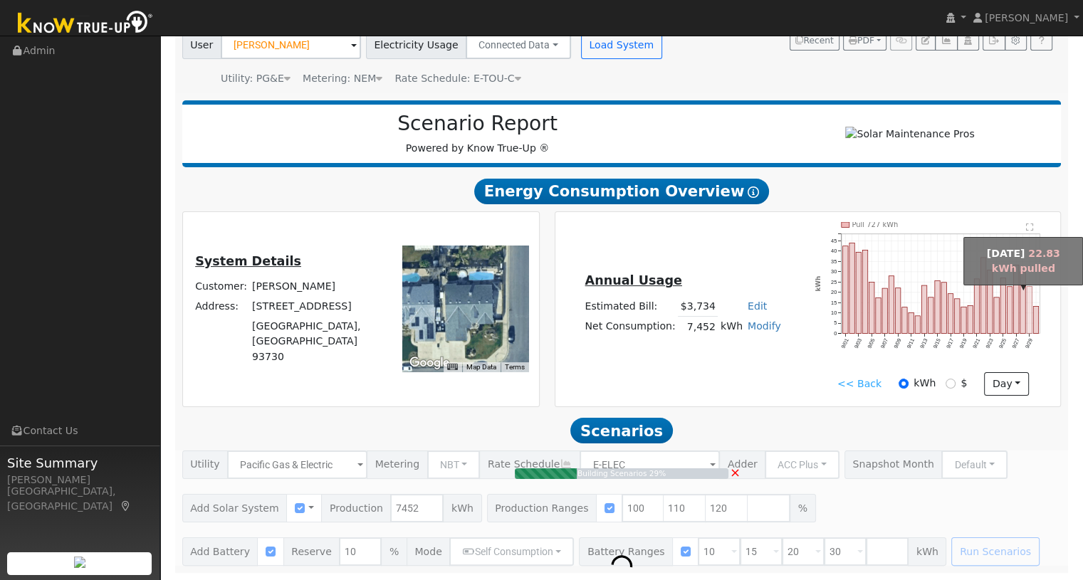
click at [1029, 326] on rect "onclick=""" at bounding box center [1028, 310] width 5 height 47
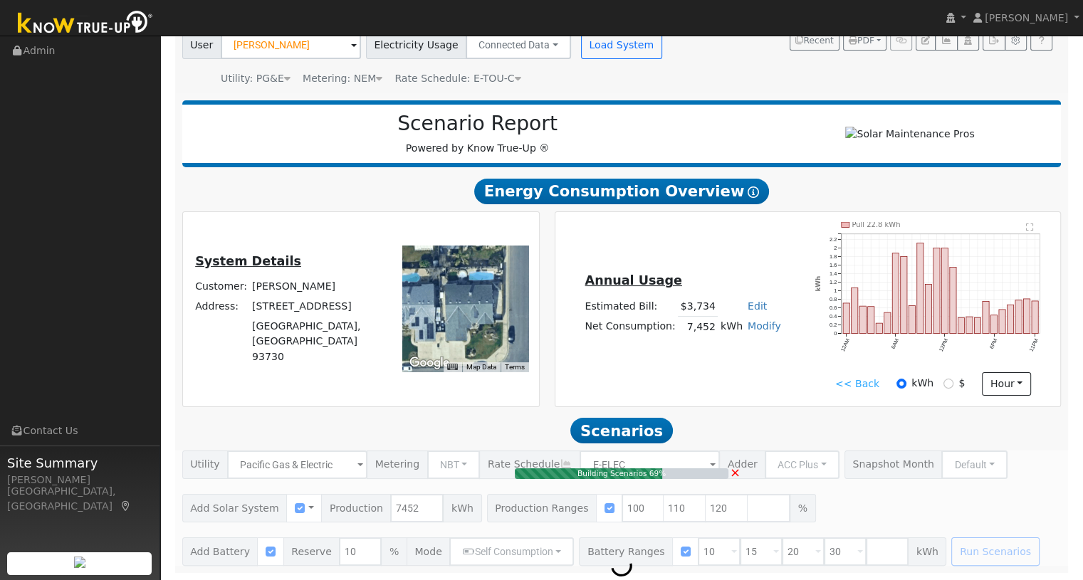
click at [860, 384] on link "<< Back" at bounding box center [857, 383] width 44 height 15
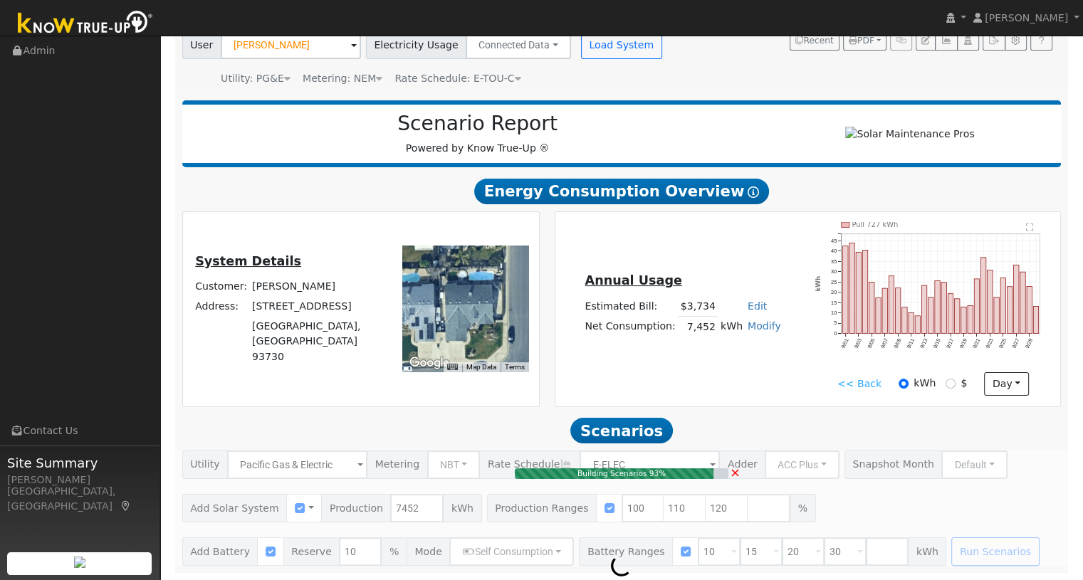
type input "5.0"
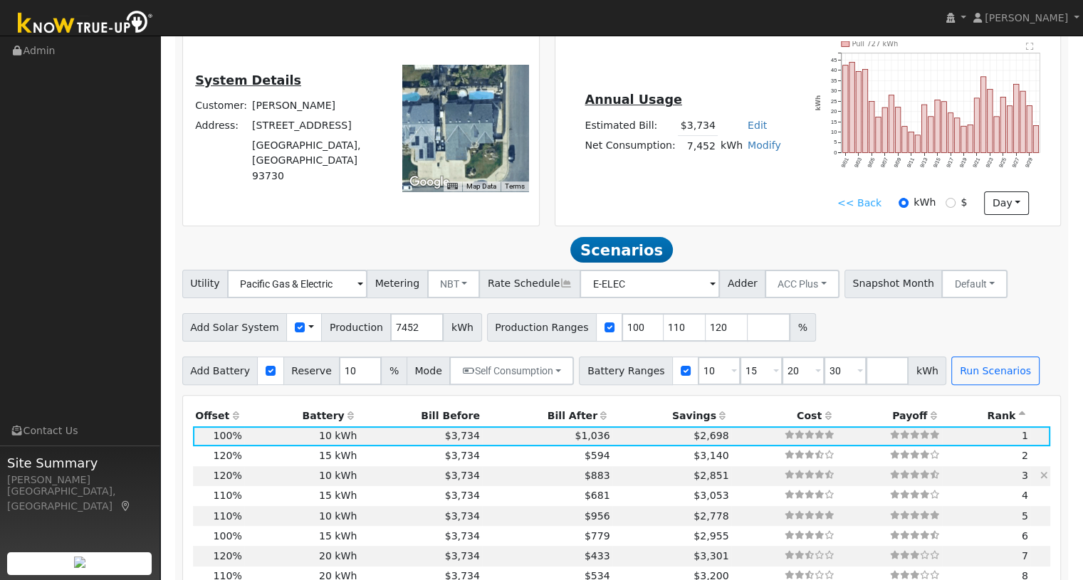
scroll to position [397, 0]
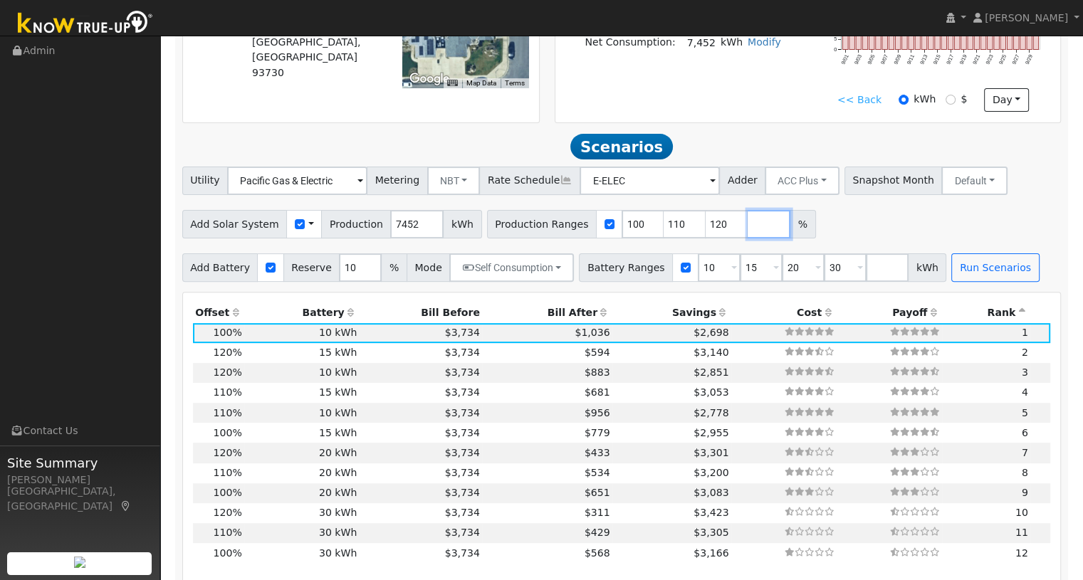
click at [747, 227] on input "number" at bounding box center [768, 224] width 43 height 28
type input "130"
drag, startPoint x: 617, startPoint y: 228, endPoint x: 591, endPoint y: 229, distance: 25.7
click at [621, 229] on input "100" at bounding box center [642, 224] width 43 height 28
type input "110"
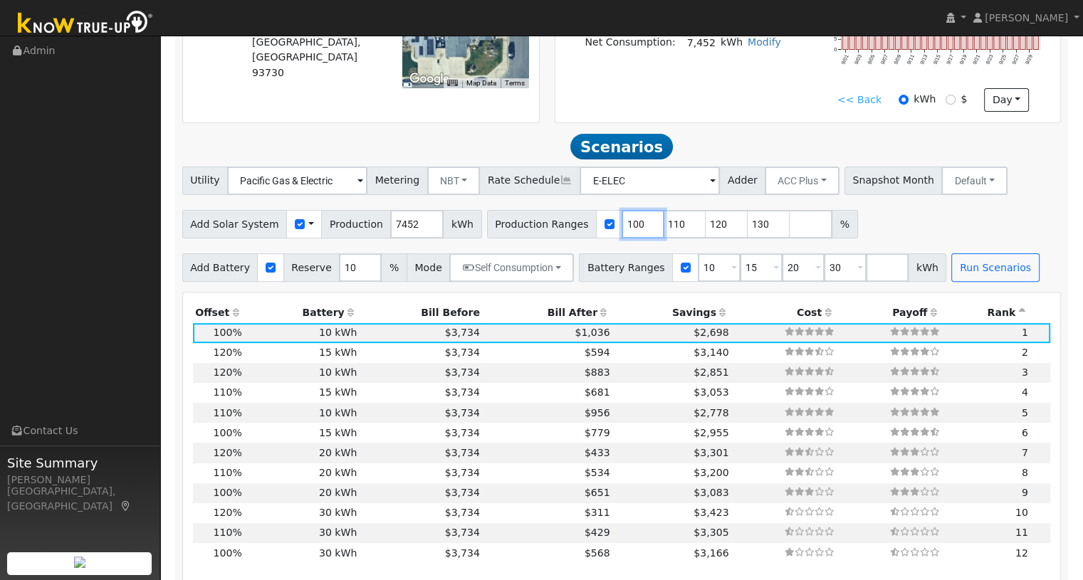
type input "120"
type input "130"
type input "110"
click at [697, 270] on input "10" at bounding box center [718, 267] width 43 height 28
type input "13.5"
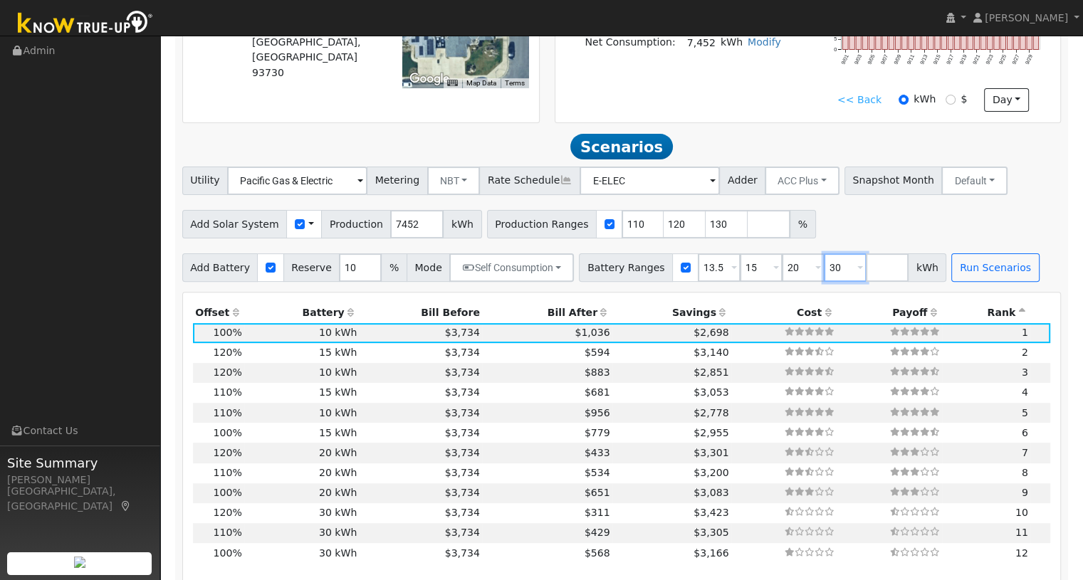
drag, startPoint x: 814, startPoint y: 272, endPoint x: 800, endPoint y: 273, distance: 14.3
click at [823, 273] on input "30" at bounding box center [844, 267] width 43 height 28
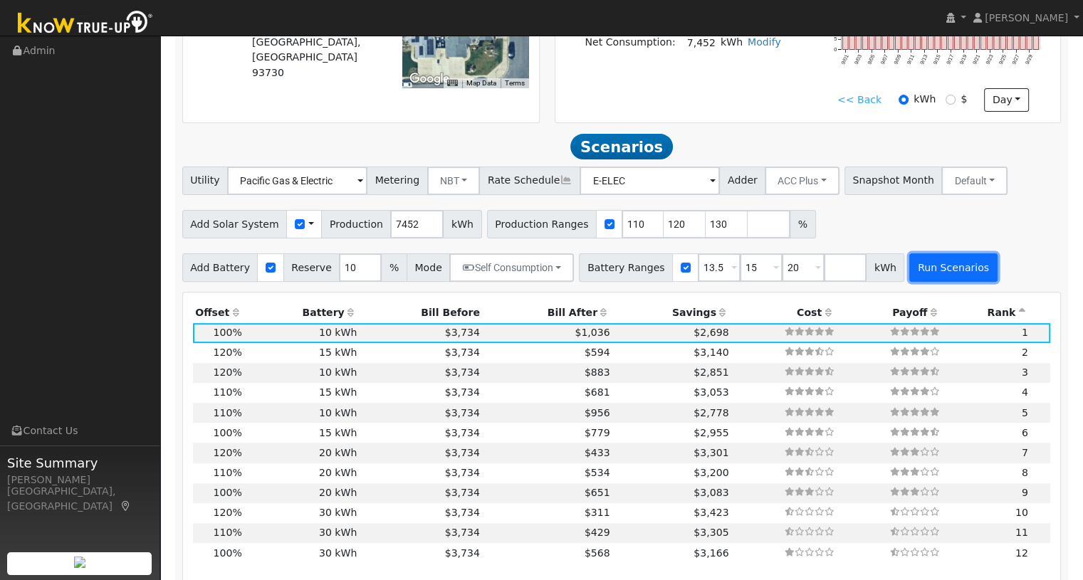
click at [912, 271] on button "Run Scenarios" at bounding box center [953, 267] width 88 height 28
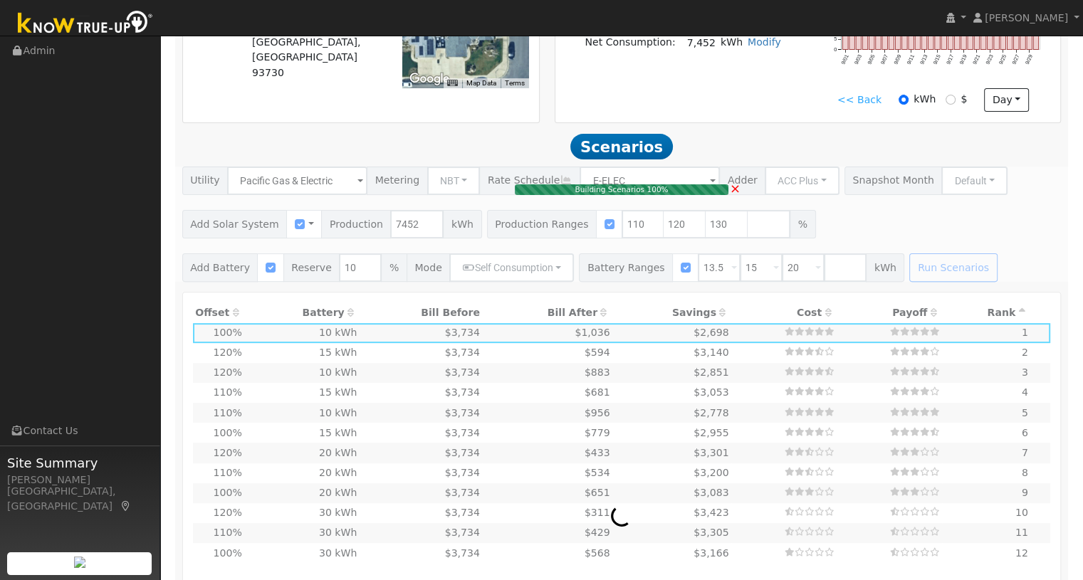
type input "5.5"
type input "$19,126"
type input "$16,200"
type input "$10,598"
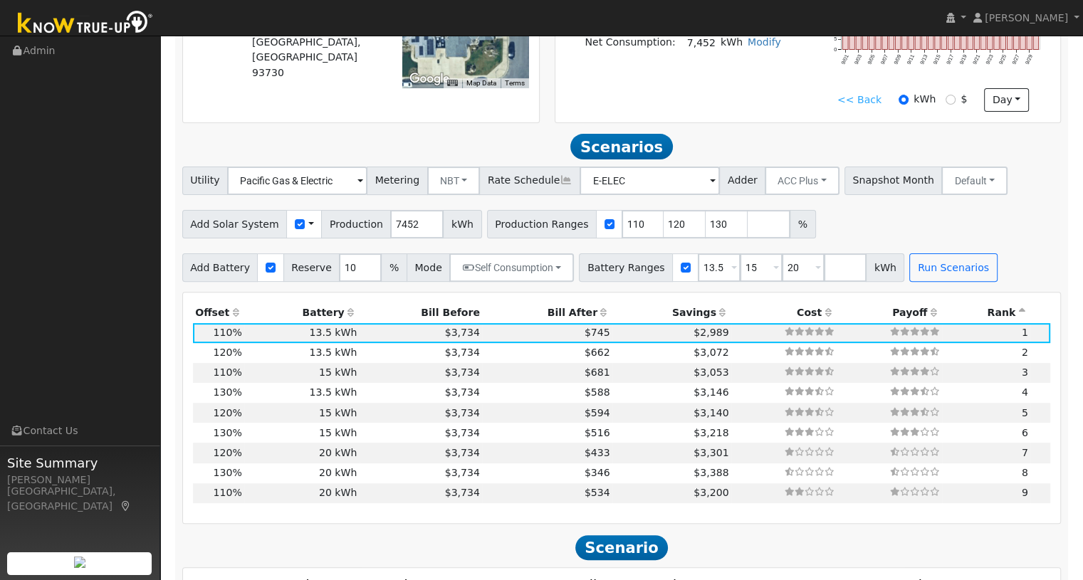
scroll to position [493, 0]
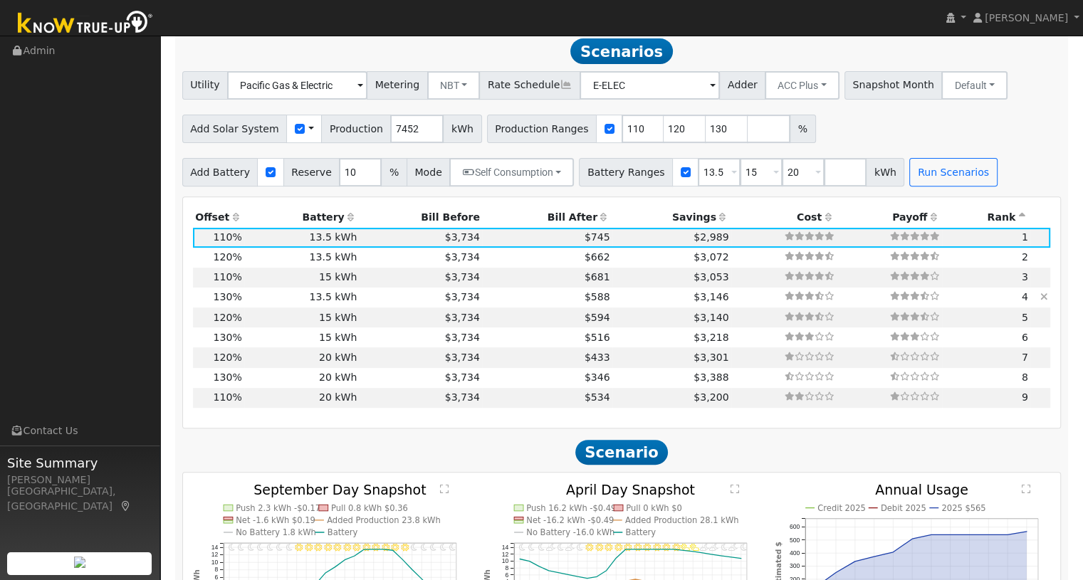
click at [413, 302] on td "$3,734" at bounding box center [420, 298] width 123 height 20
type input "6.5"
type input "$22,605"
type input "$11,642"
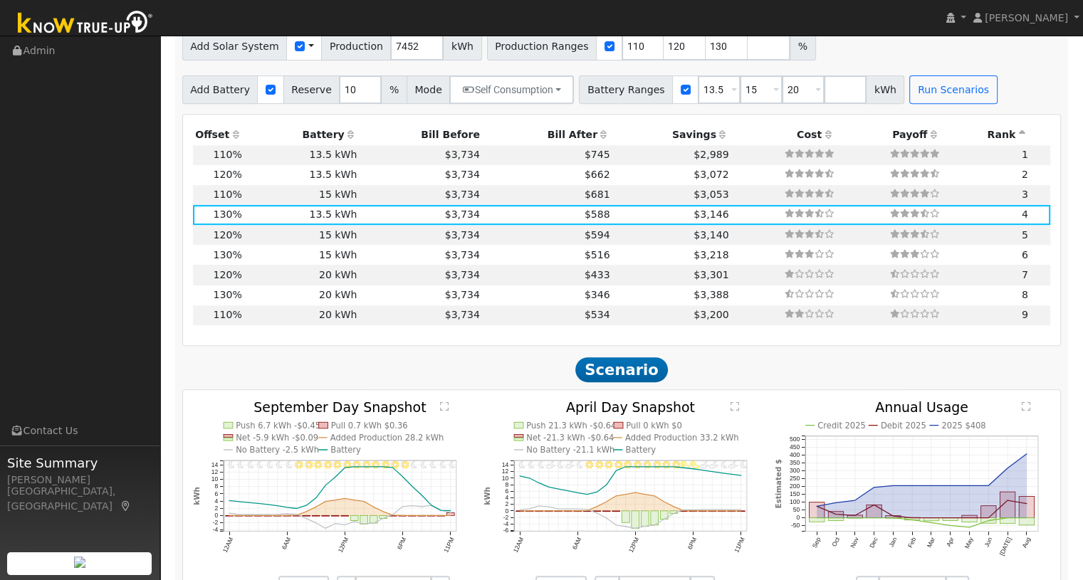
scroll to position [480, 0]
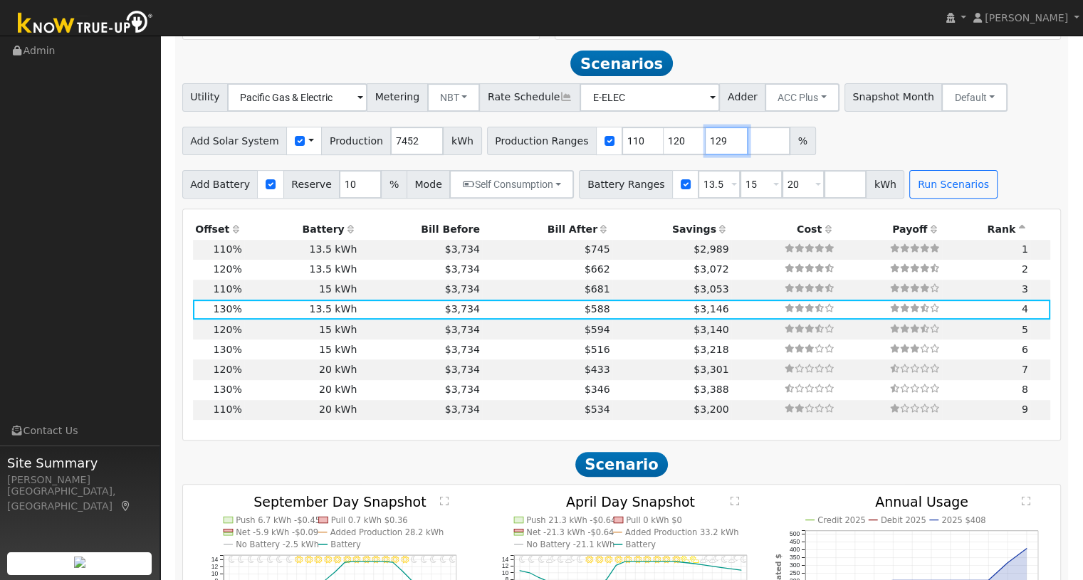
click at [707, 149] on input "129" at bounding box center [726, 141] width 43 height 28
type input "128"
click at [706, 149] on input "128" at bounding box center [726, 141] width 43 height 28
drag, startPoint x: 654, startPoint y: 145, endPoint x: 633, endPoint y: 145, distance: 20.6
click at [663, 145] on input "120" at bounding box center [684, 141] width 43 height 28
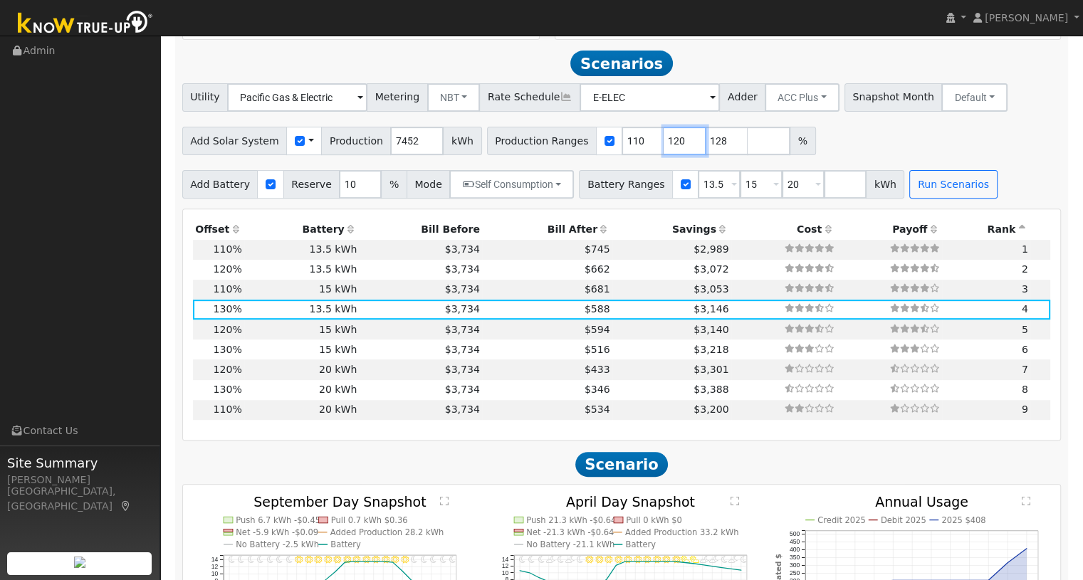
type input "128"
click at [776, 144] on div "Add Solar System Use CSV Data Production 7452 kWh Production Ranges 110 128 %" at bounding box center [621, 138] width 884 height 33
drag, startPoint x: 775, startPoint y: 191, endPoint x: 759, endPoint y: 191, distance: 15.7
click at [781, 191] on input "20" at bounding box center [802, 184] width 43 height 28
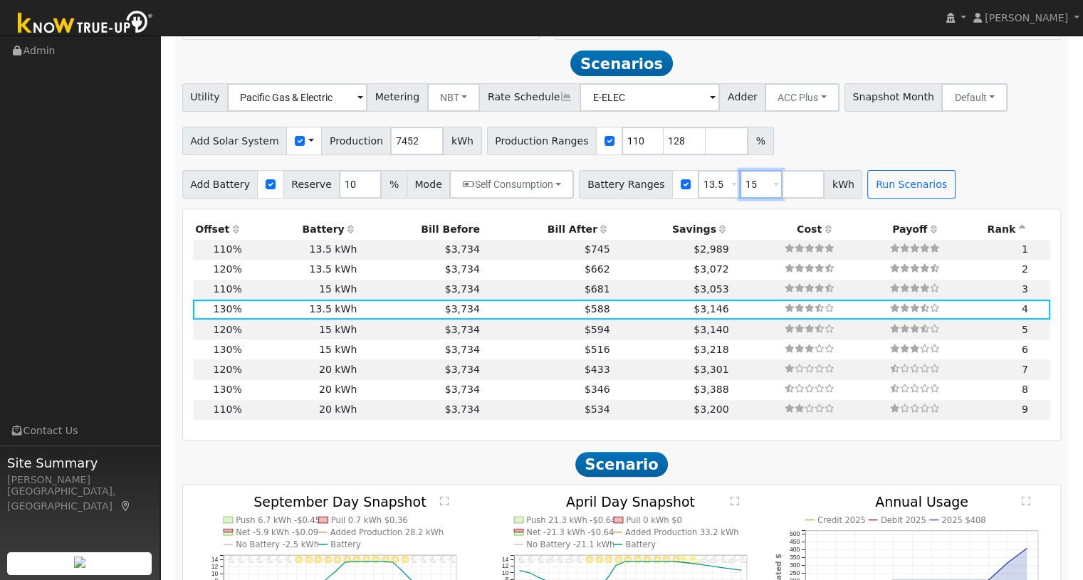
drag, startPoint x: 737, startPoint y: 191, endPoint x: 726, endPoint y: 191, distance: 11.4
click at [739, 191] on input "15" at bounding box center [760, 184] width 43 height 28
click at [812, 163] on div "Utility Pacific Gas & Electric Metering NBT NEM NBT Rate Schedule E-ELEC Adder …" at bounding box center [621, 140] width 894 height 115
click at [867, 191] on button "Run Scenarios" at bounding box center [911, 184] width 88 height 28
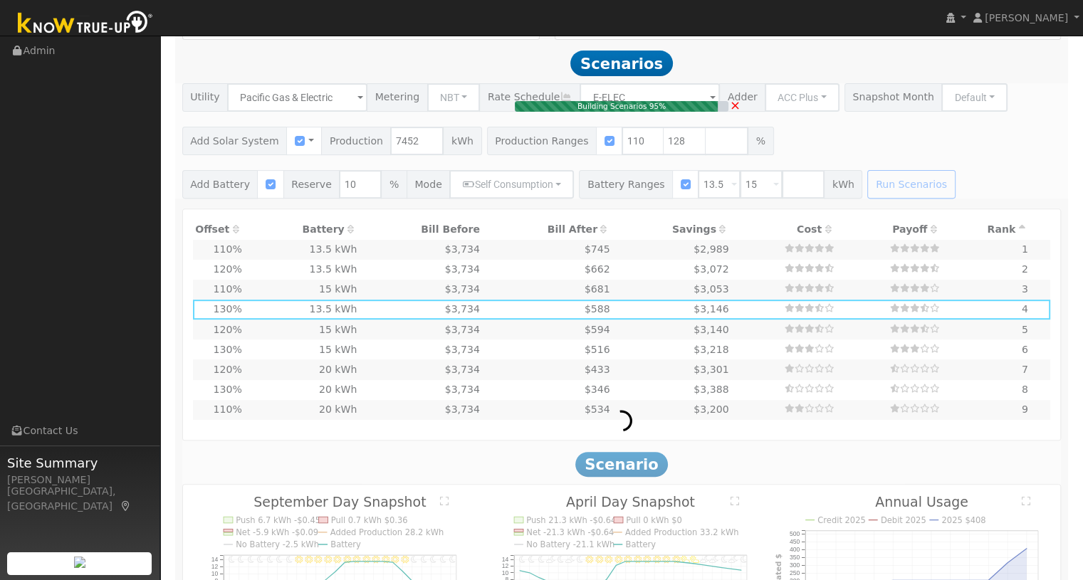
type input "5.5"
type input "$19,126"
type input "$10,598"
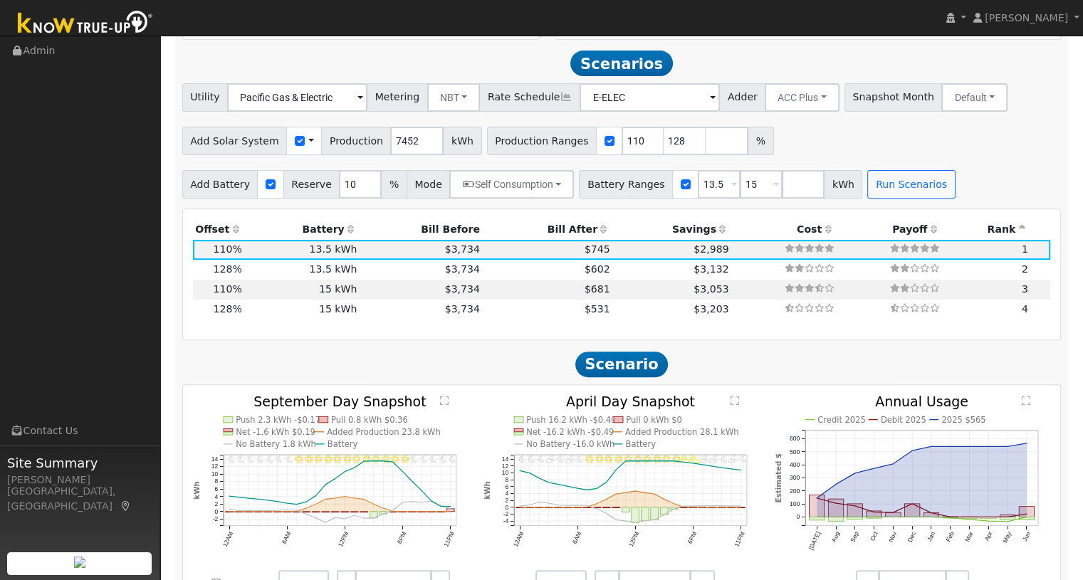
scroll to position [493, 0]
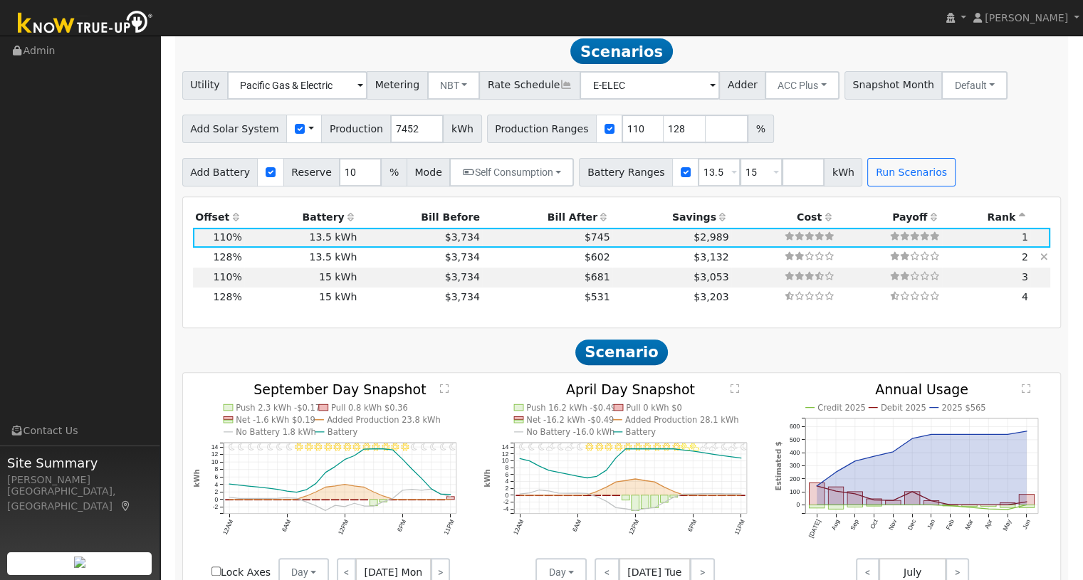
click at [404, 264] on td "$3,734" at bounding box center [420, 258] width 123 height 20
type input "6.4"
type input "$22,258"
type input "$11,537"
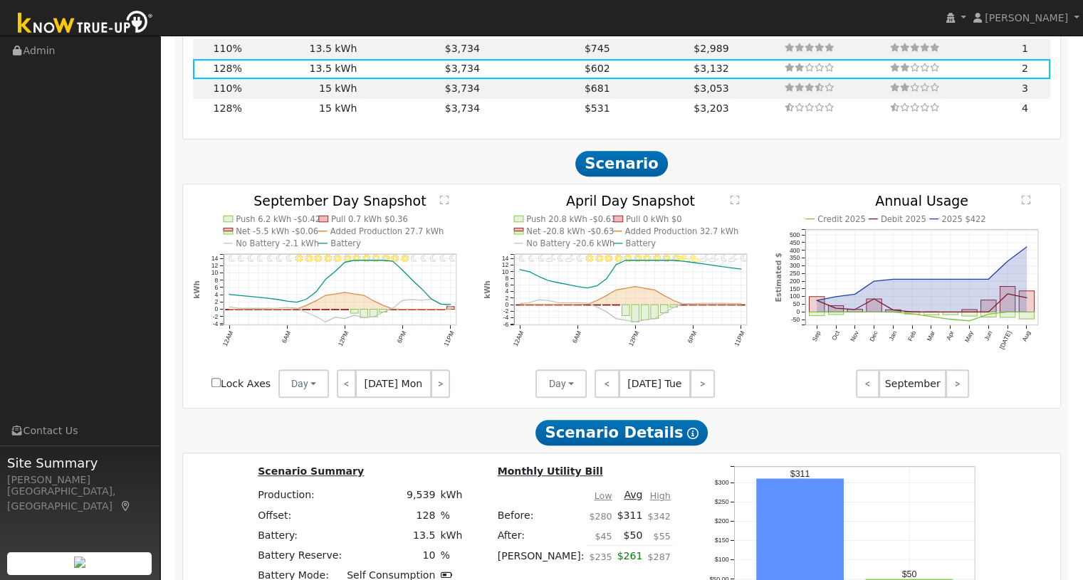
scroll to position [682, 0]
click at [438, 394] on link ">" at bounding box center [440, 383] width 19 height 28
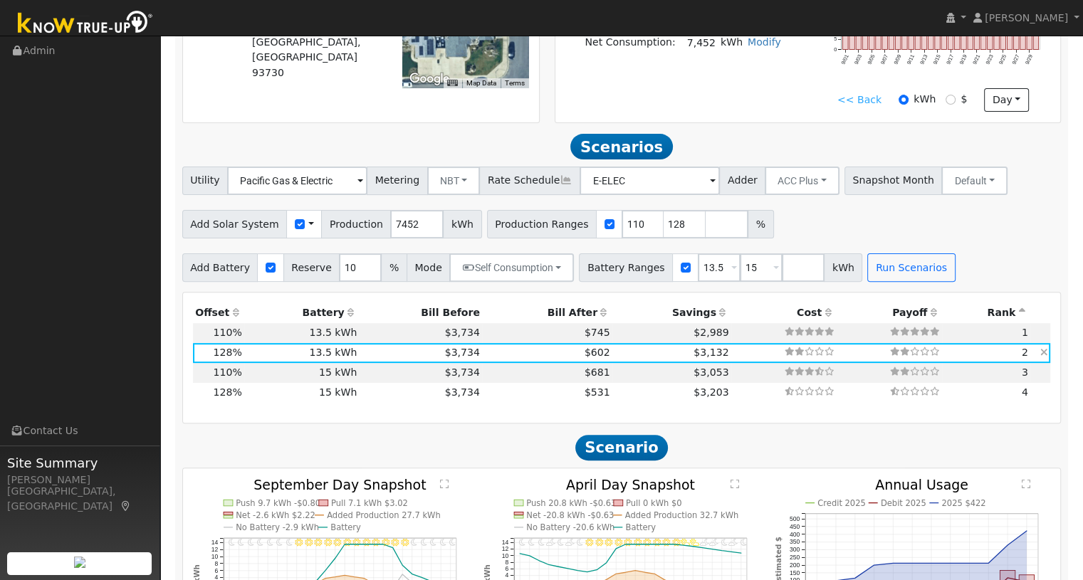
scroll to position [377, 0]
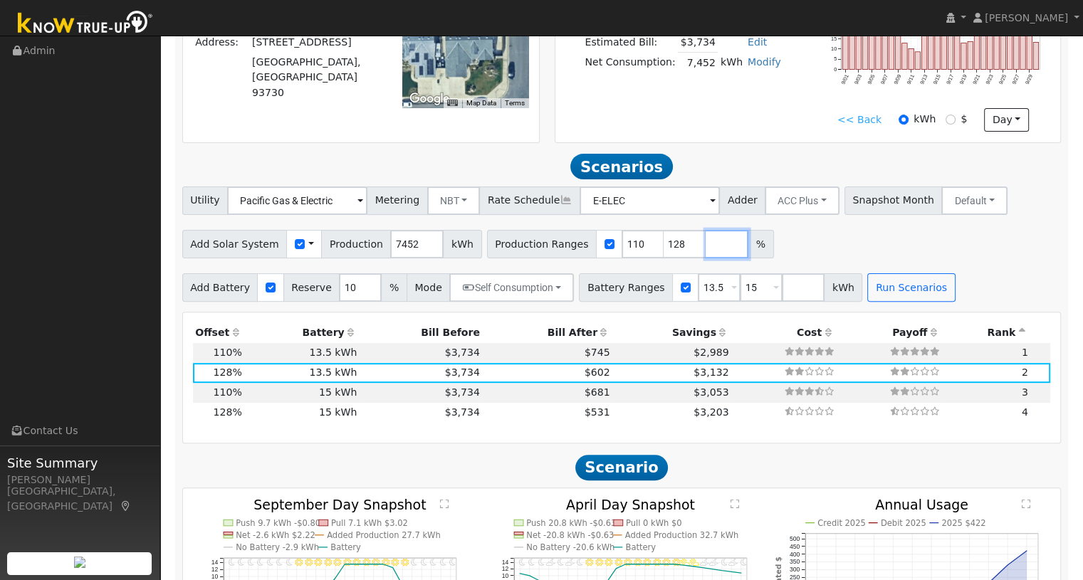
click at [705, 246] on input "number" at bounding box center [726, 244] width 43 height 28
type input "154"
click at [875, 295] on button "Run Scenarios" at bounding box center [911, 287] width 88 height 28
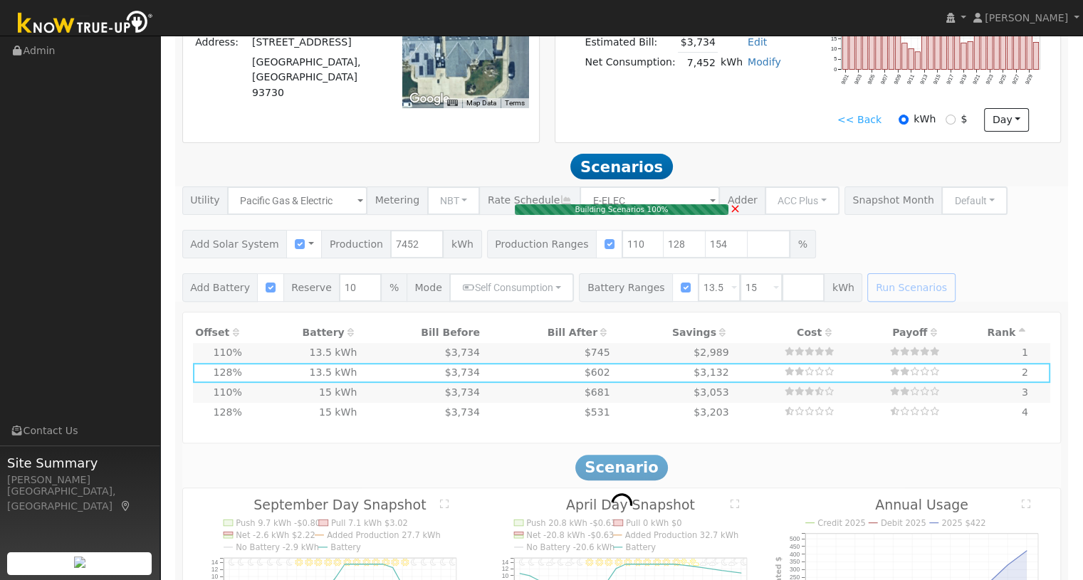
type input "5.5"
type input "$19,126"
type input "$10,598"
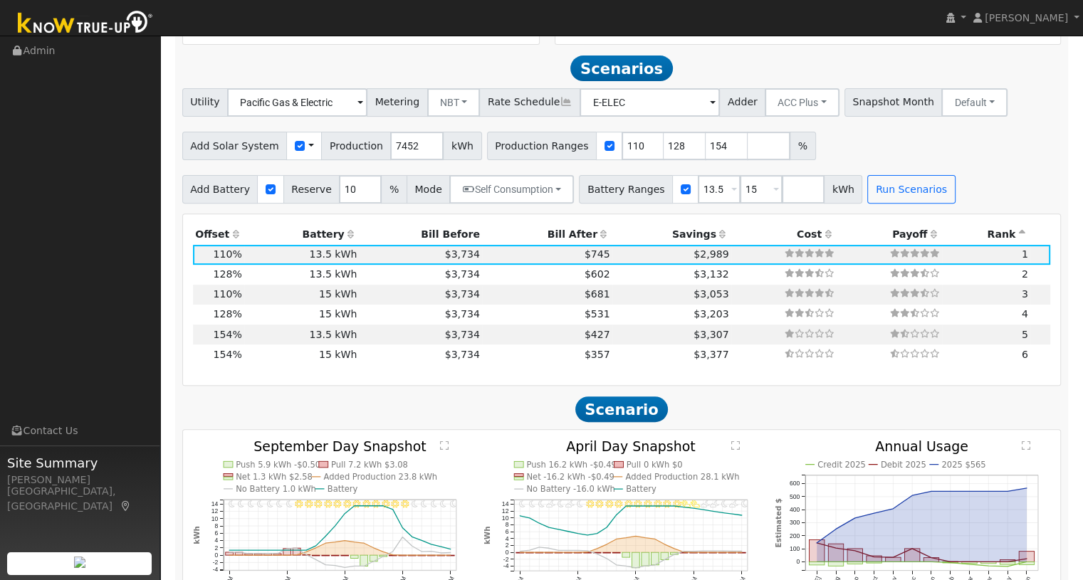
scroll to position [493, 0]
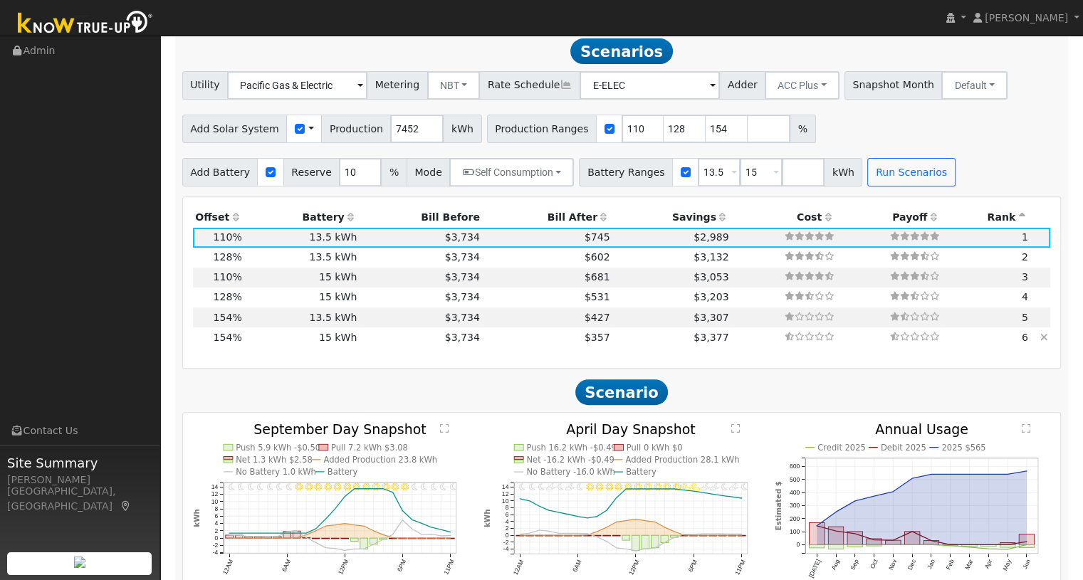
click at [390, 342] on td "$3,734" at bounding box center [420, 337] width 123 height 20
type input "7.7"
type input "$26,777"
type input "$18,000"
type input "$13,433"
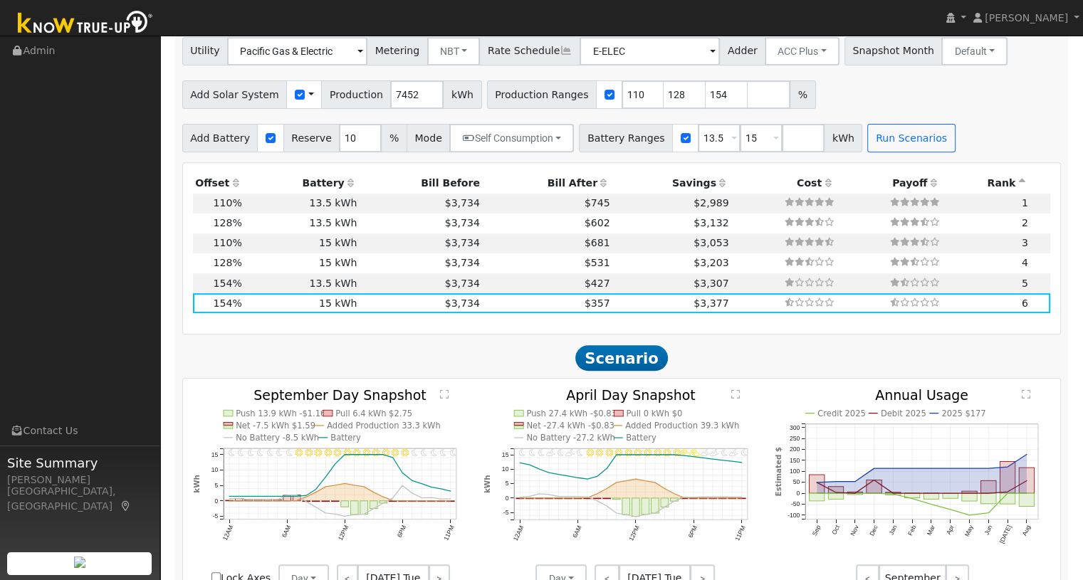
scroll to position [664, 0]
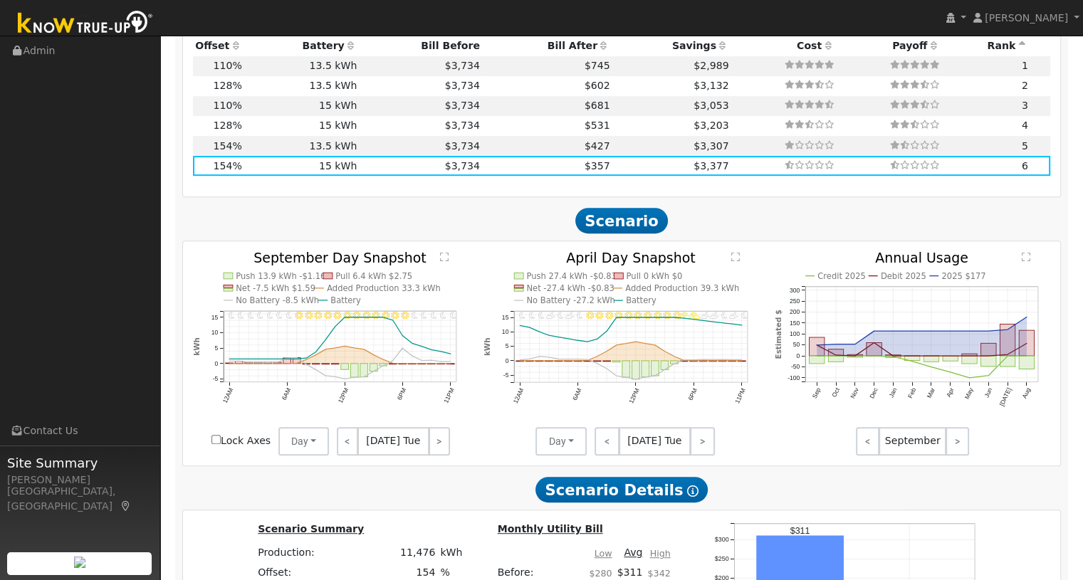
click at [214, 196] on div "Production Offset Battery Reserve Mode ACC Push Incentive Bill Before Bill Afte…" at bounding box center [622, 111] width 878 height 170
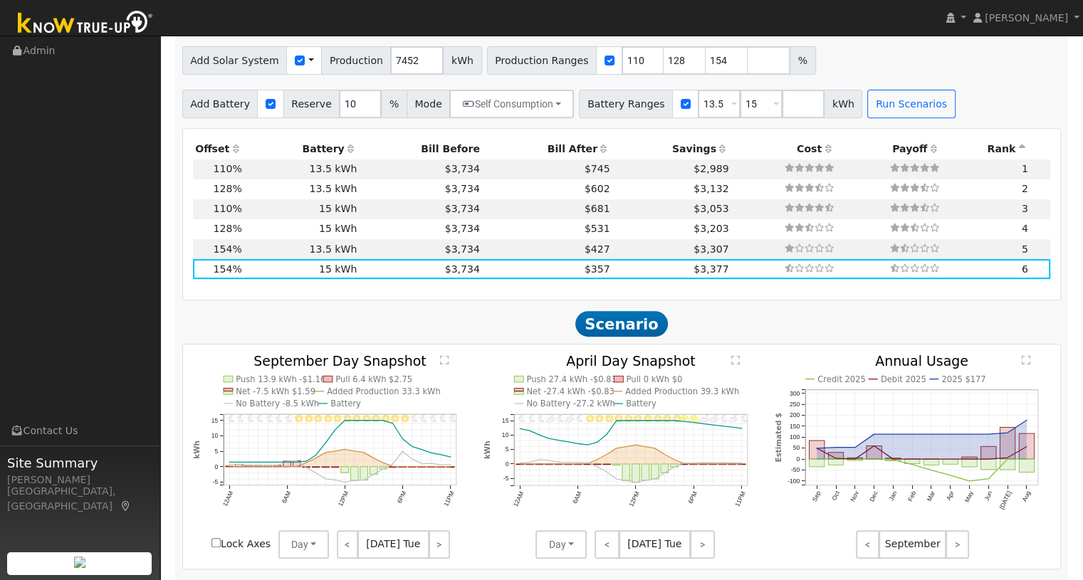
scroll to position [569, 0]
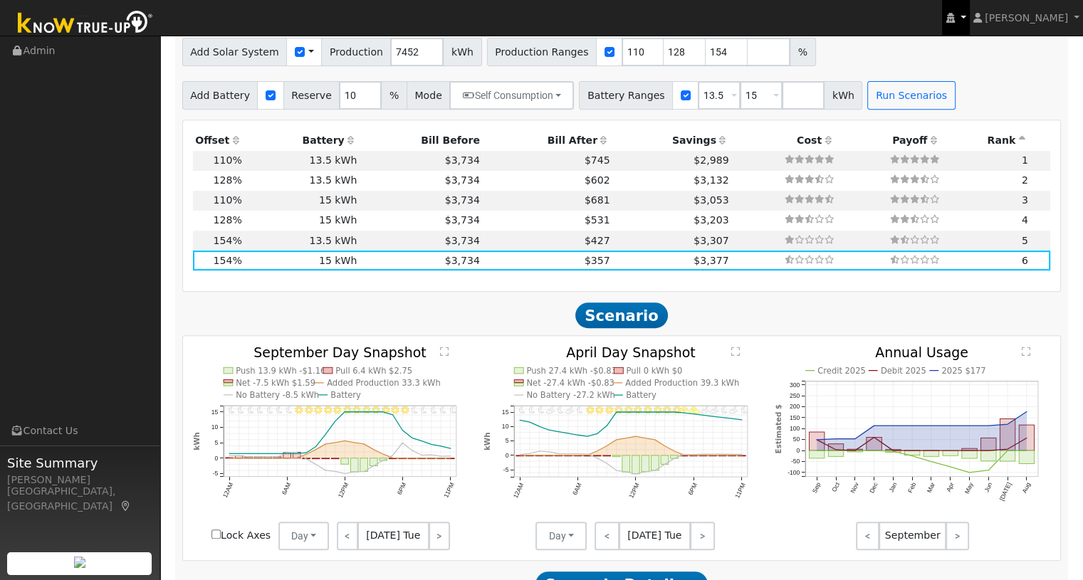
click at [969, 22] on link at bounding box center [955, 18] width 27 height 36
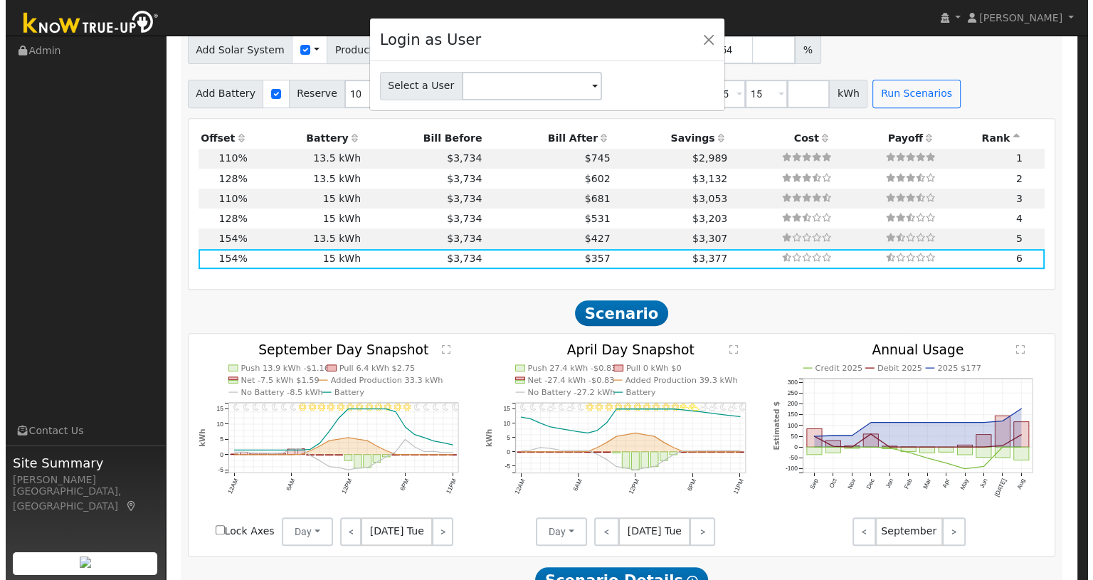
scroll to position [572, 0]
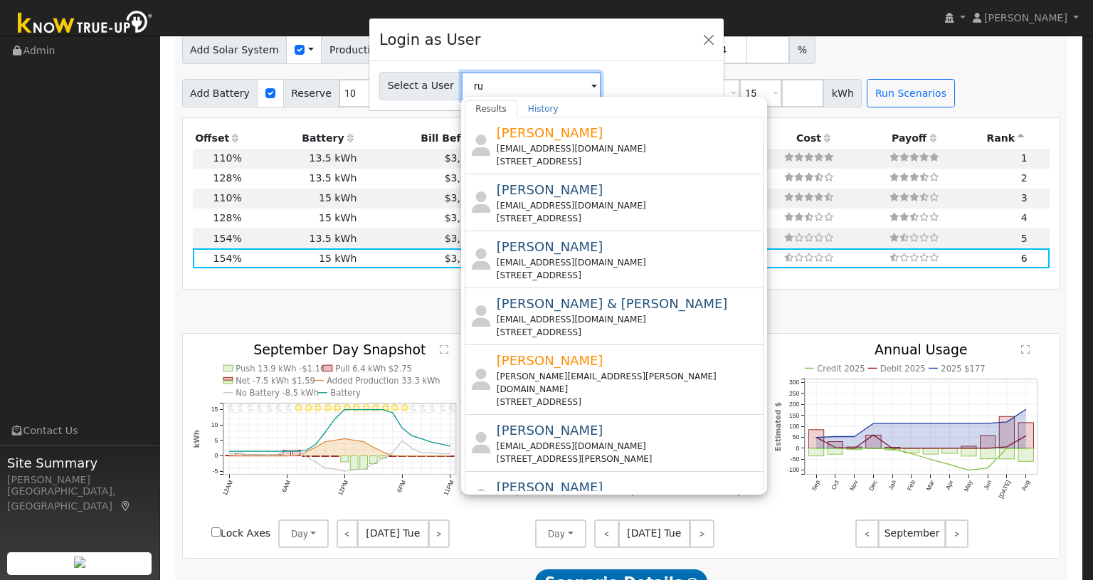
type input "r"
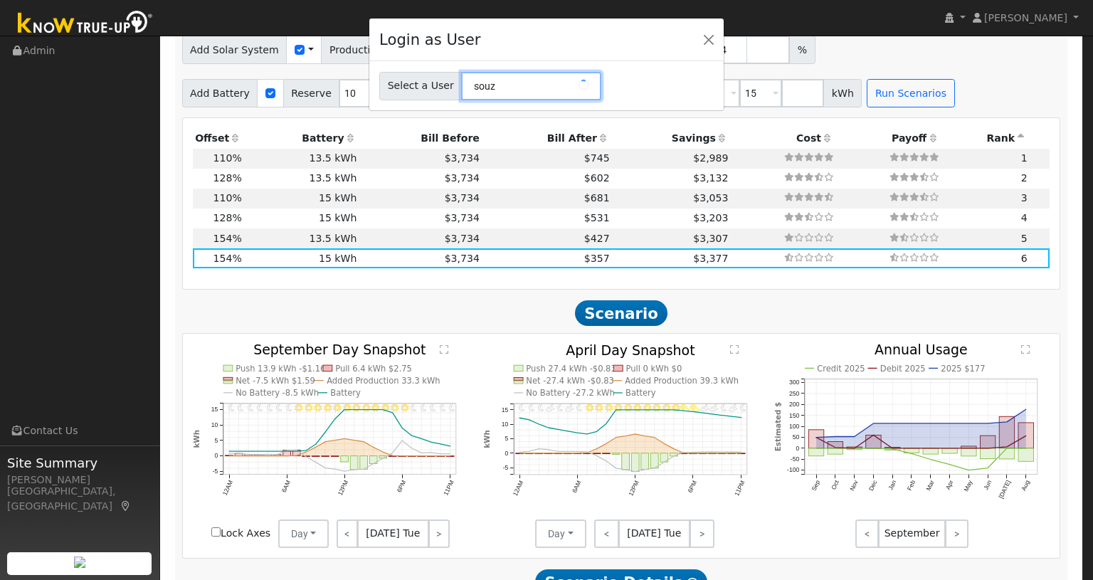
type input "[PERSON_NAME]"
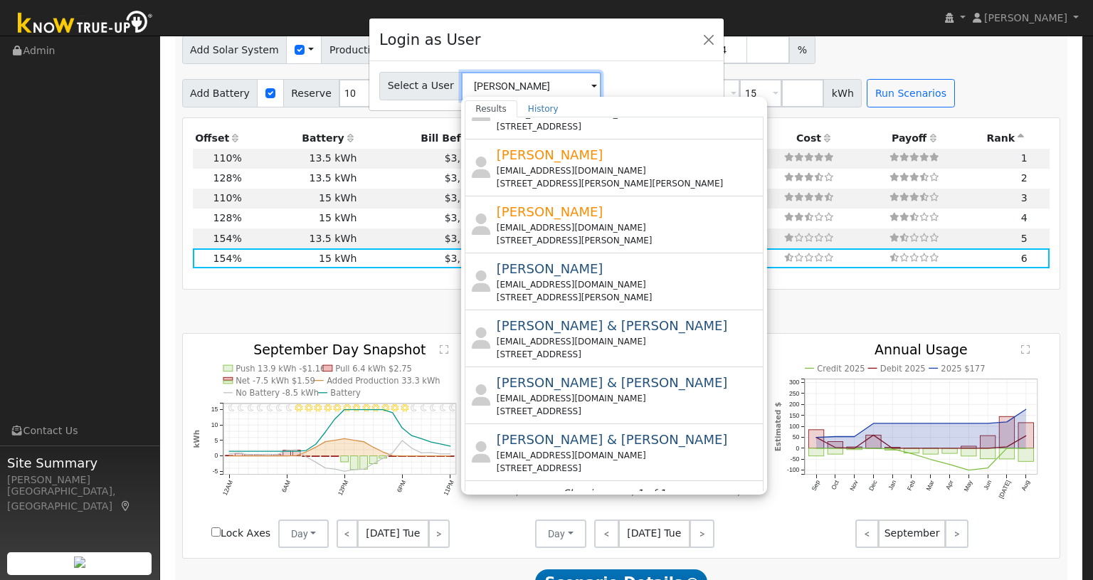
scroll to position [0, 0]
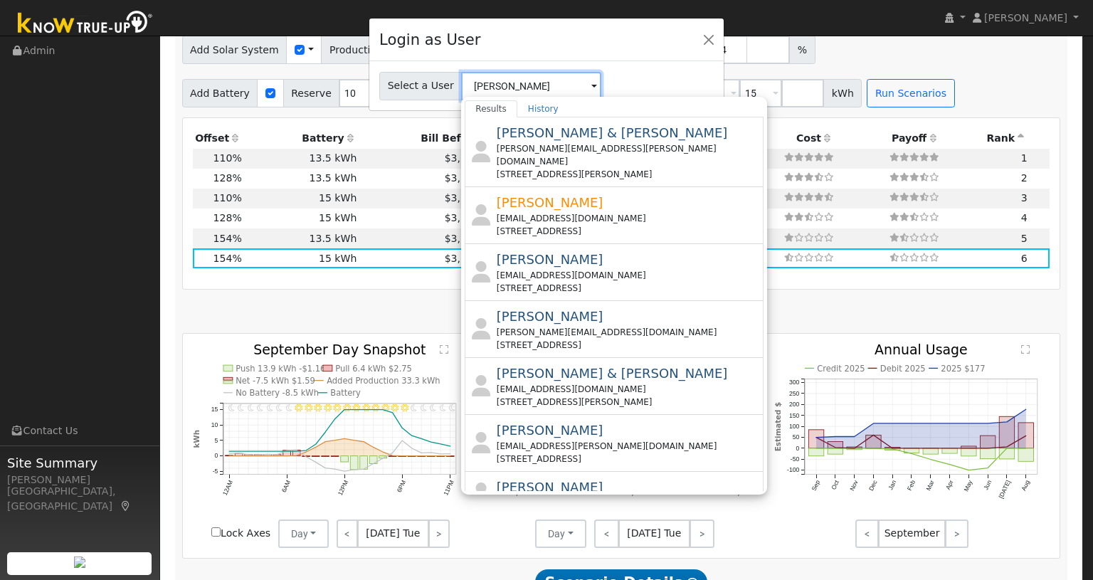
drag, startPoint x: 510, startPoint y: 90, endPoint x: 413, endPoint y: 88, distance: 96.8
click at [413, 88] on div "Select a User [PERSON_NAME] Results History [PERSON_NAME] & [PERSON_NAME] [PERS…" at bounding box center [546, 86] width 335 height 28
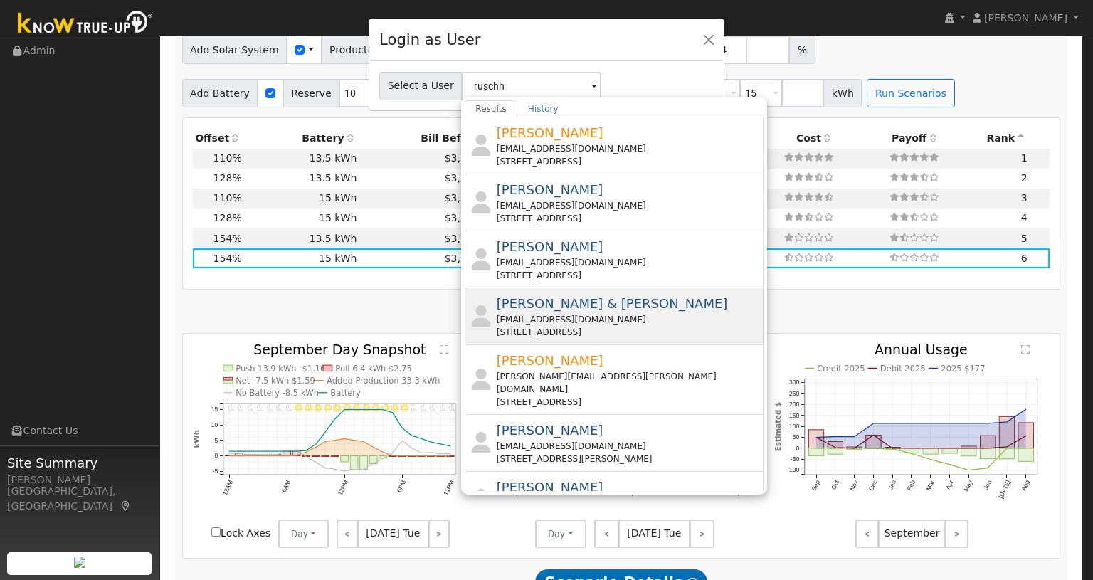
click at [537, 327] on div "[STREET_ADDRESS]" at bounding box center [629, 332] width 264 height 13
type input "[PERSON_NAME] & [PERSON_NAME]"
